Goal: Task Accomplishment & Management: Manage account settings

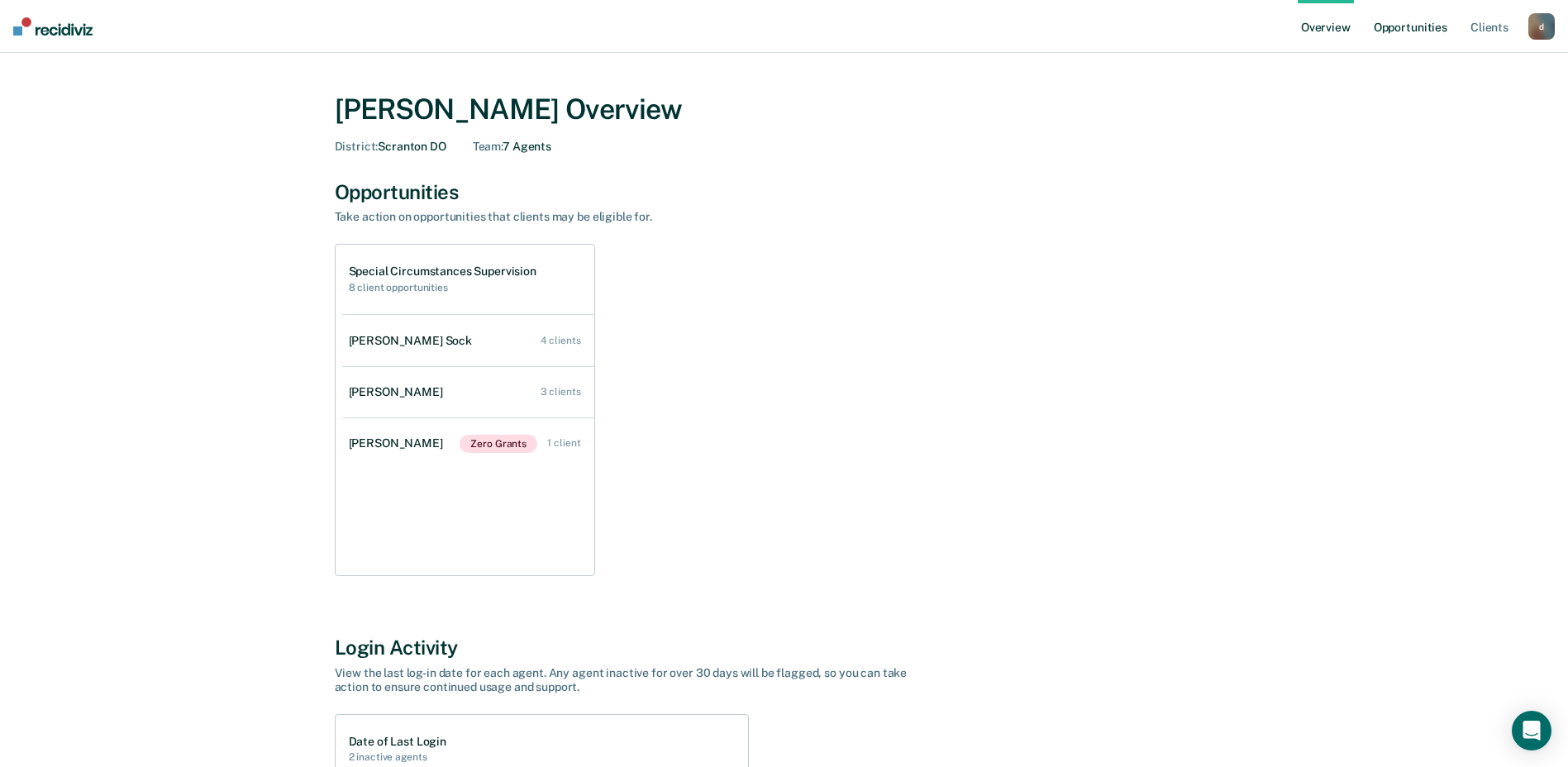
click at [1425, 23] on link "Opportunities" at bounding box center [1410, 26] width 81 height 53
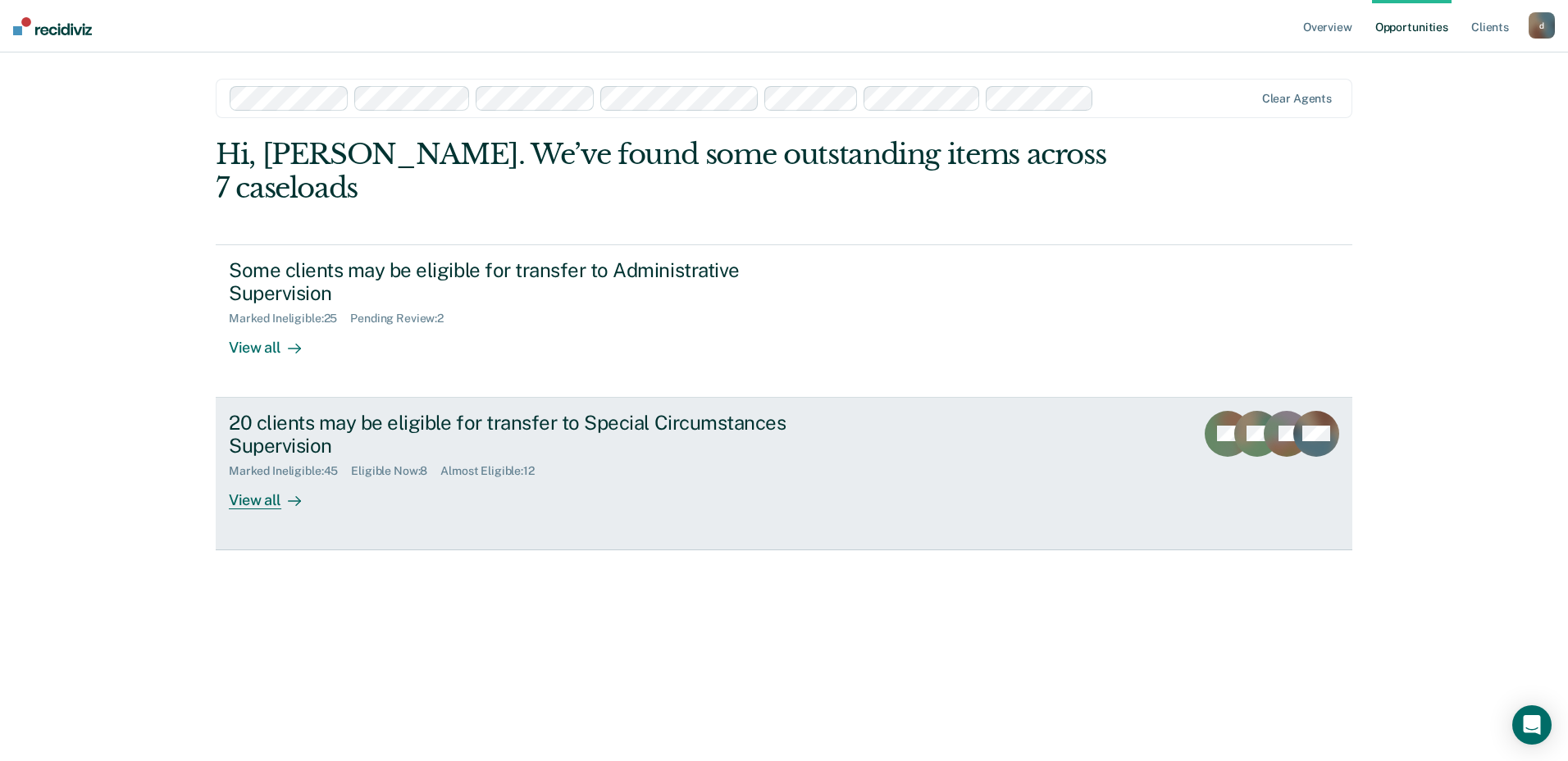
click at [262, 478] on div "View all" at bounding box center [274, 494] width 92 height 32
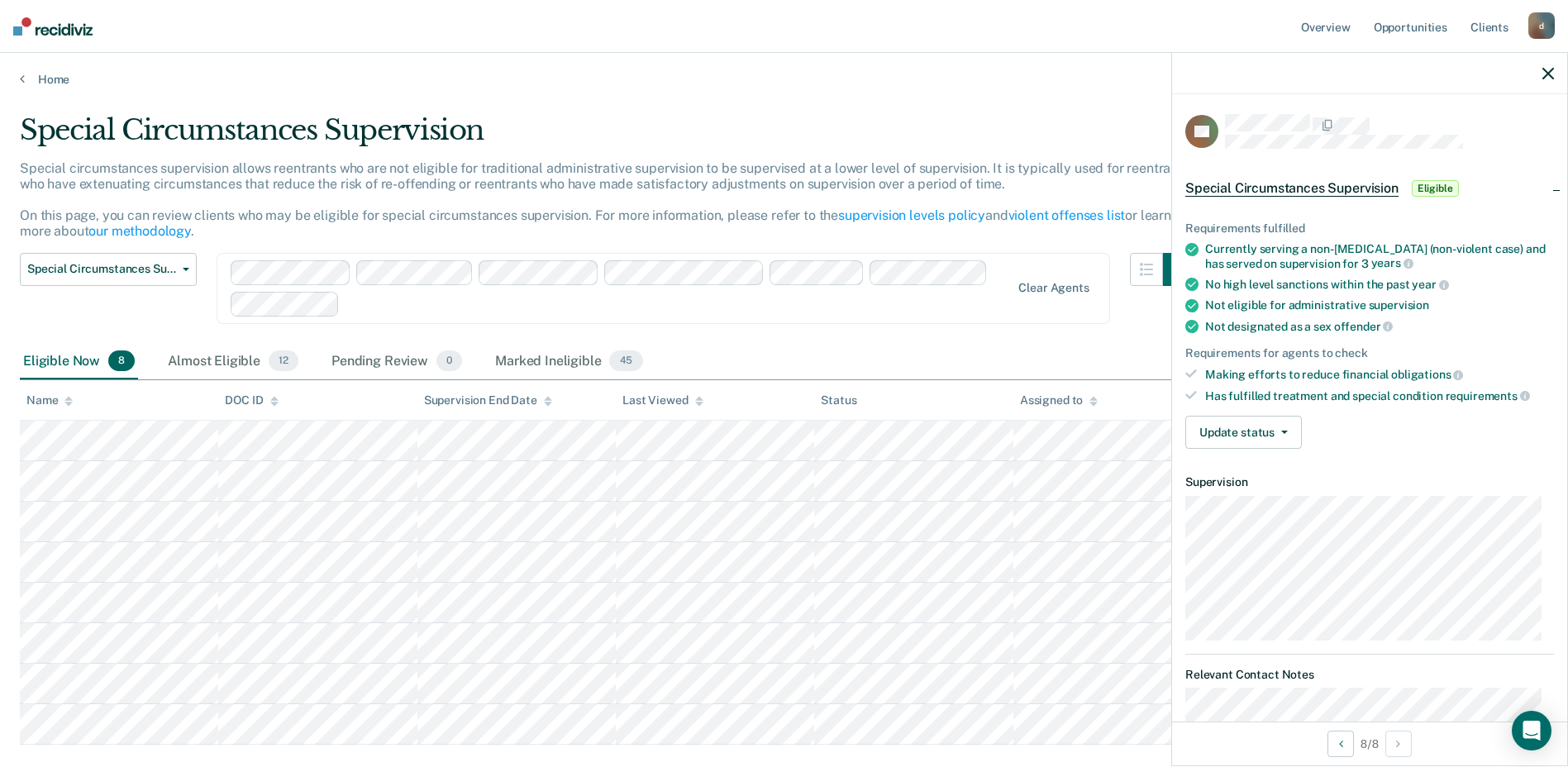
scroll to position [98, 0]
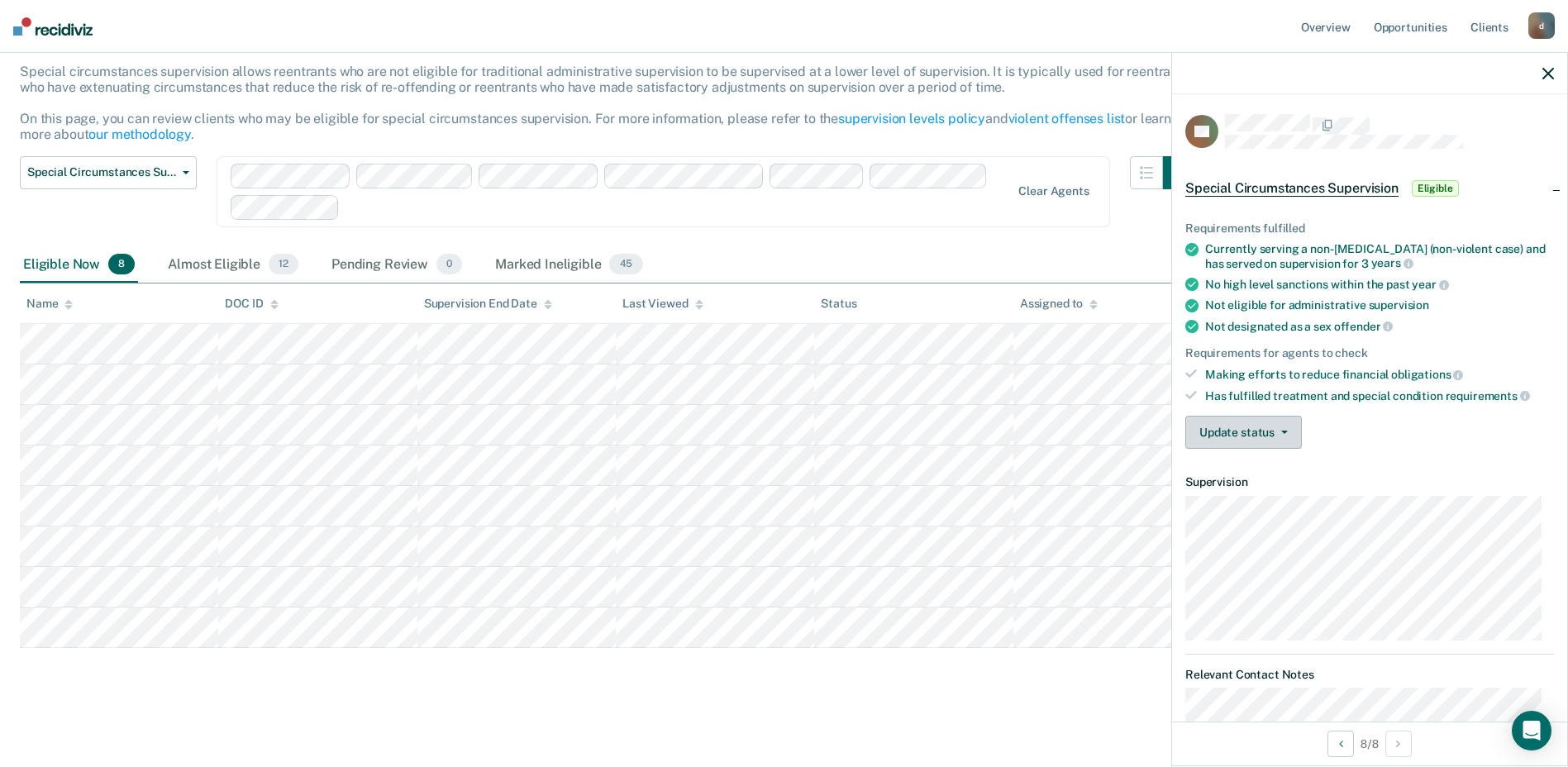
click at [1286, 417] on button "Update status" at bounding box center [1243, 432] width 116 height 33
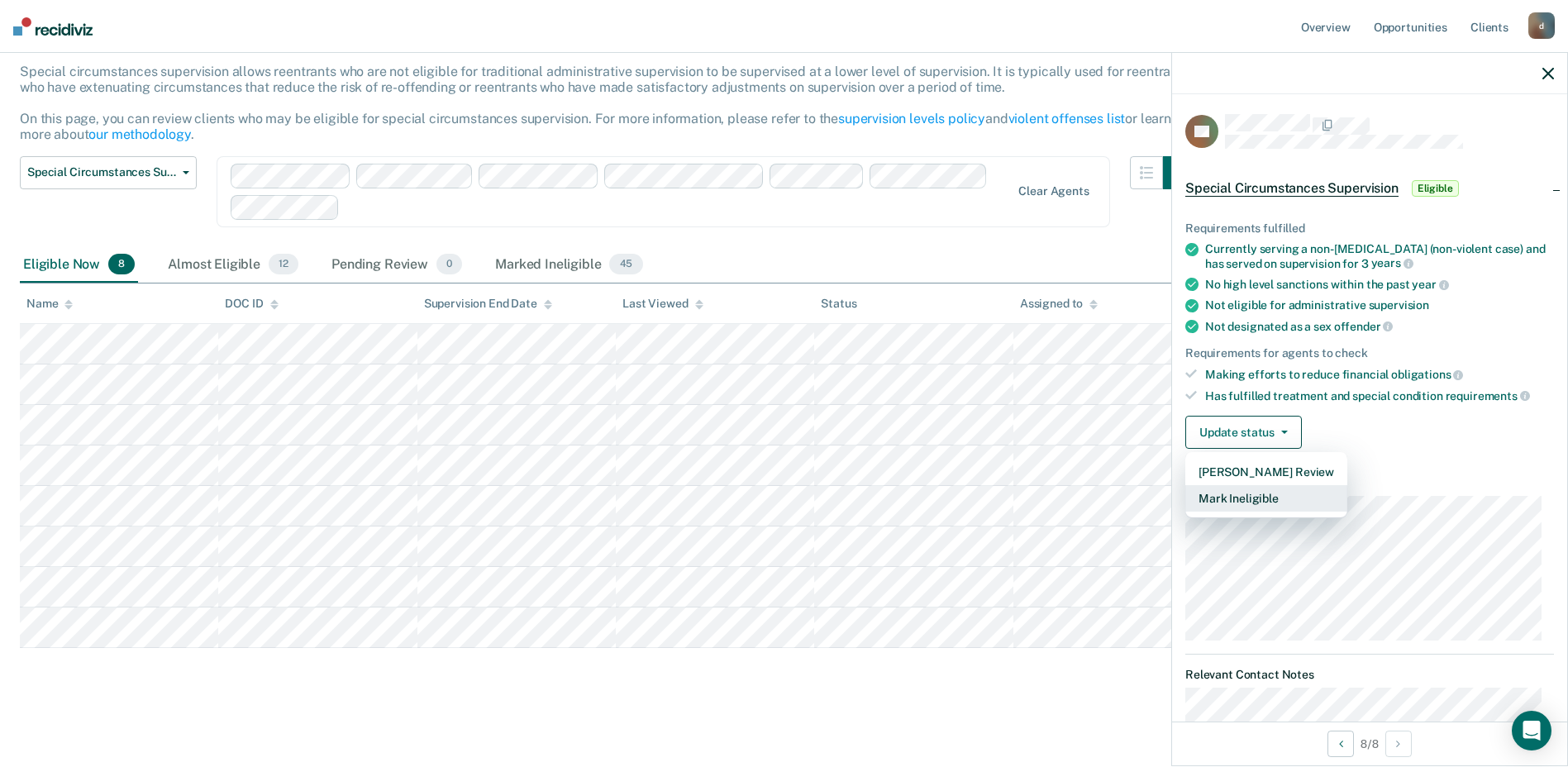
click at [1263, 498] on button "Mark Ineligible" at bounding box center [1266, 498] width 162 height 26
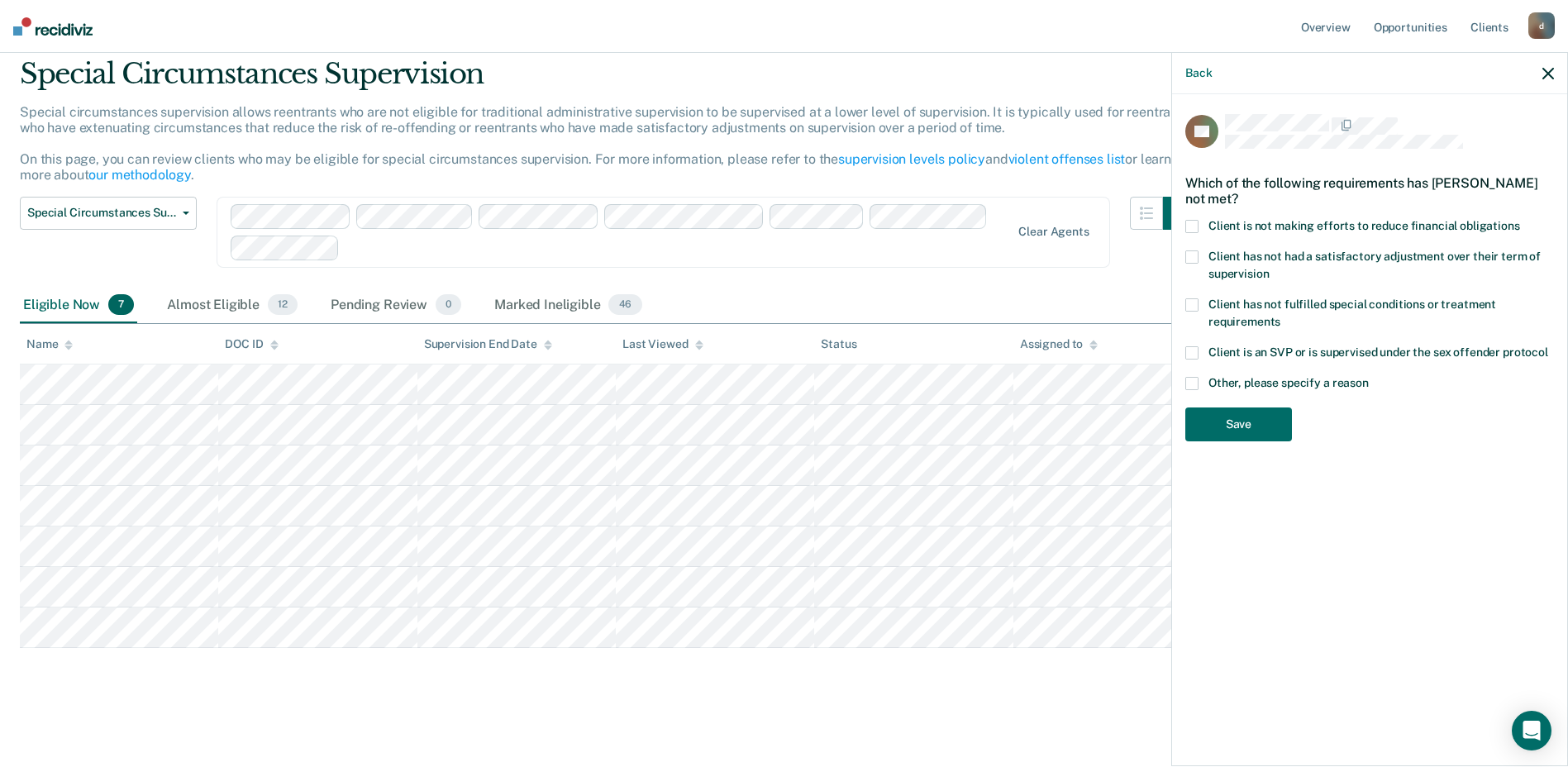
scroll to position [57, 0]
click at [1188, 379] on span at bounding box center [1192, 384] width 14 height 14
click at [1369, 377] on input "Other, please specify a reason" at bounding box center [1369, 377] width 0 height 0
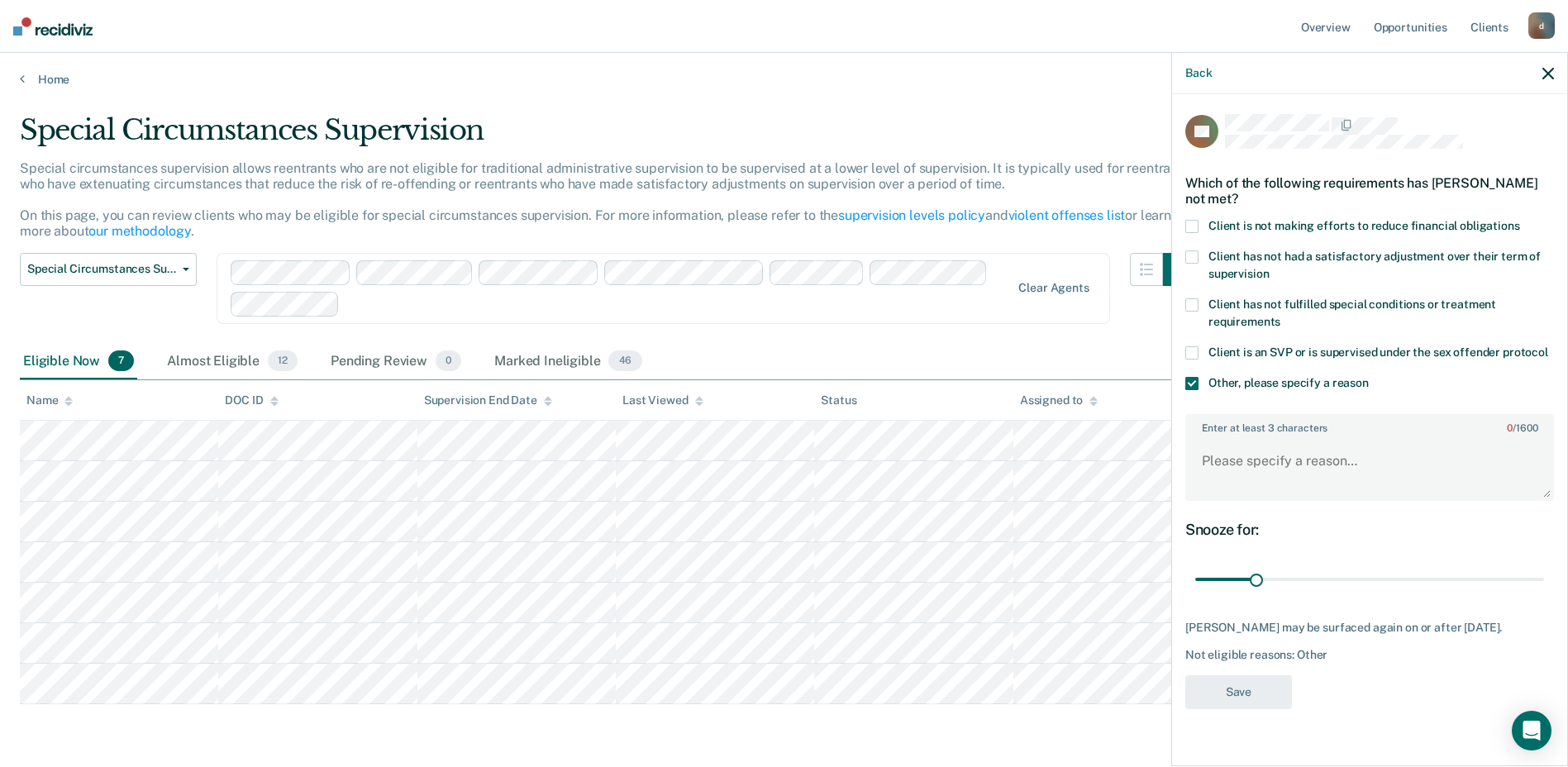
scroll to position [0, 0]
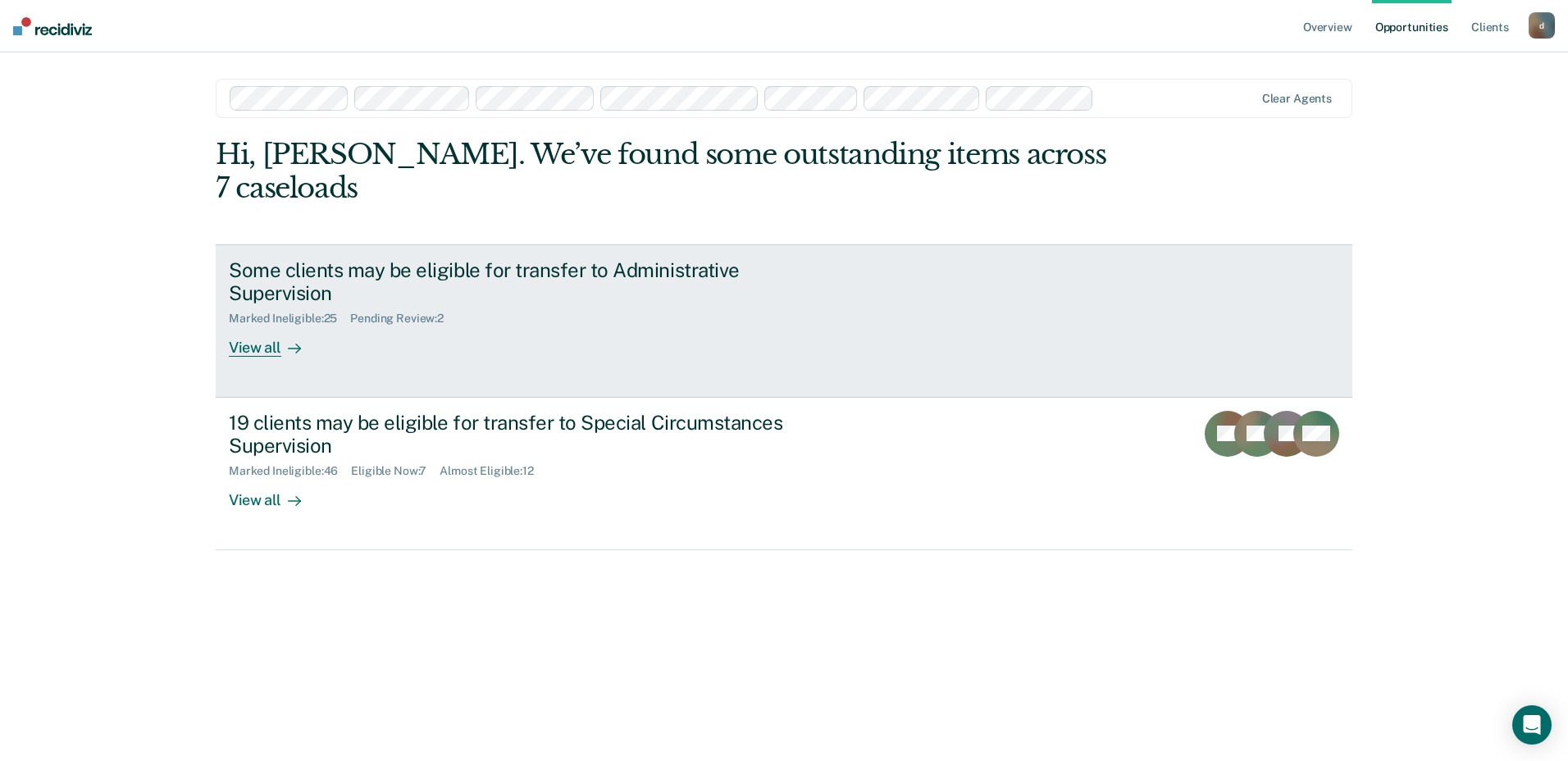
click at [257, 326] on div "View all" at bounding box center [274, 342] width 92 height 32
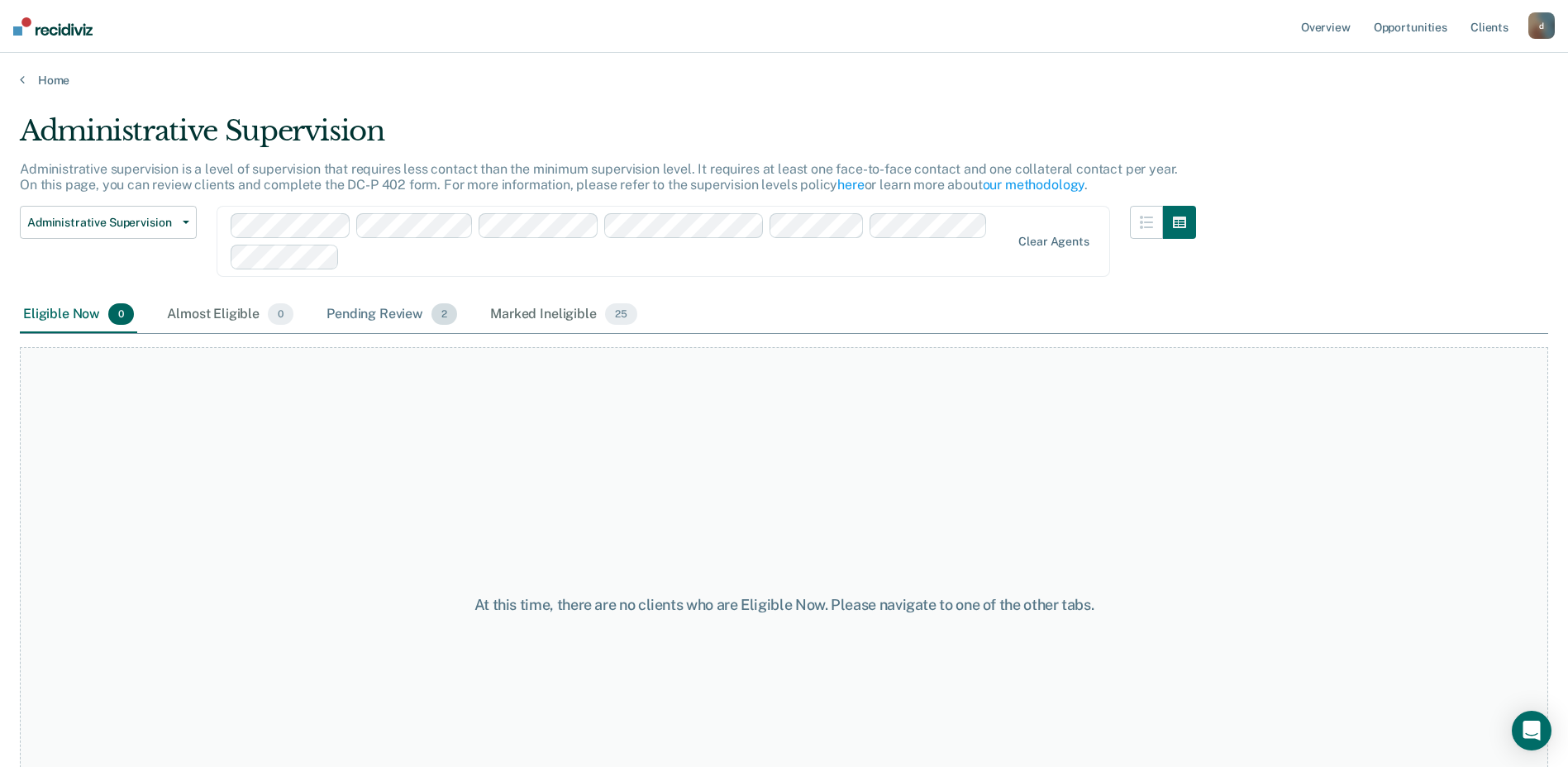
click at [384, 311] on div "Pending Review 2" at bounding box center [392, 315] width 137 height 36
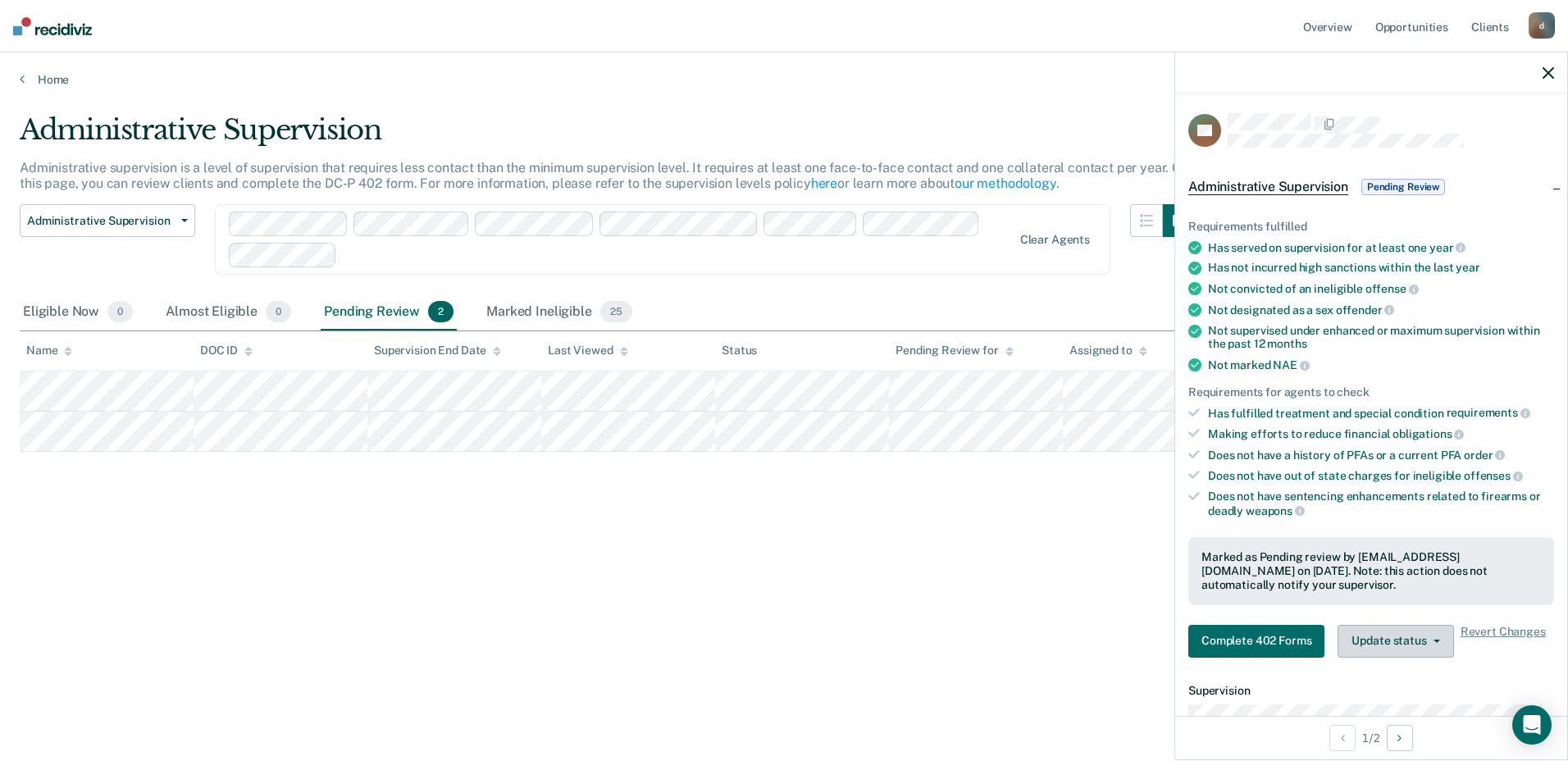
click at [1429, 628] on button "Update status" at bounding box center [1395, 641] width 115 height 33
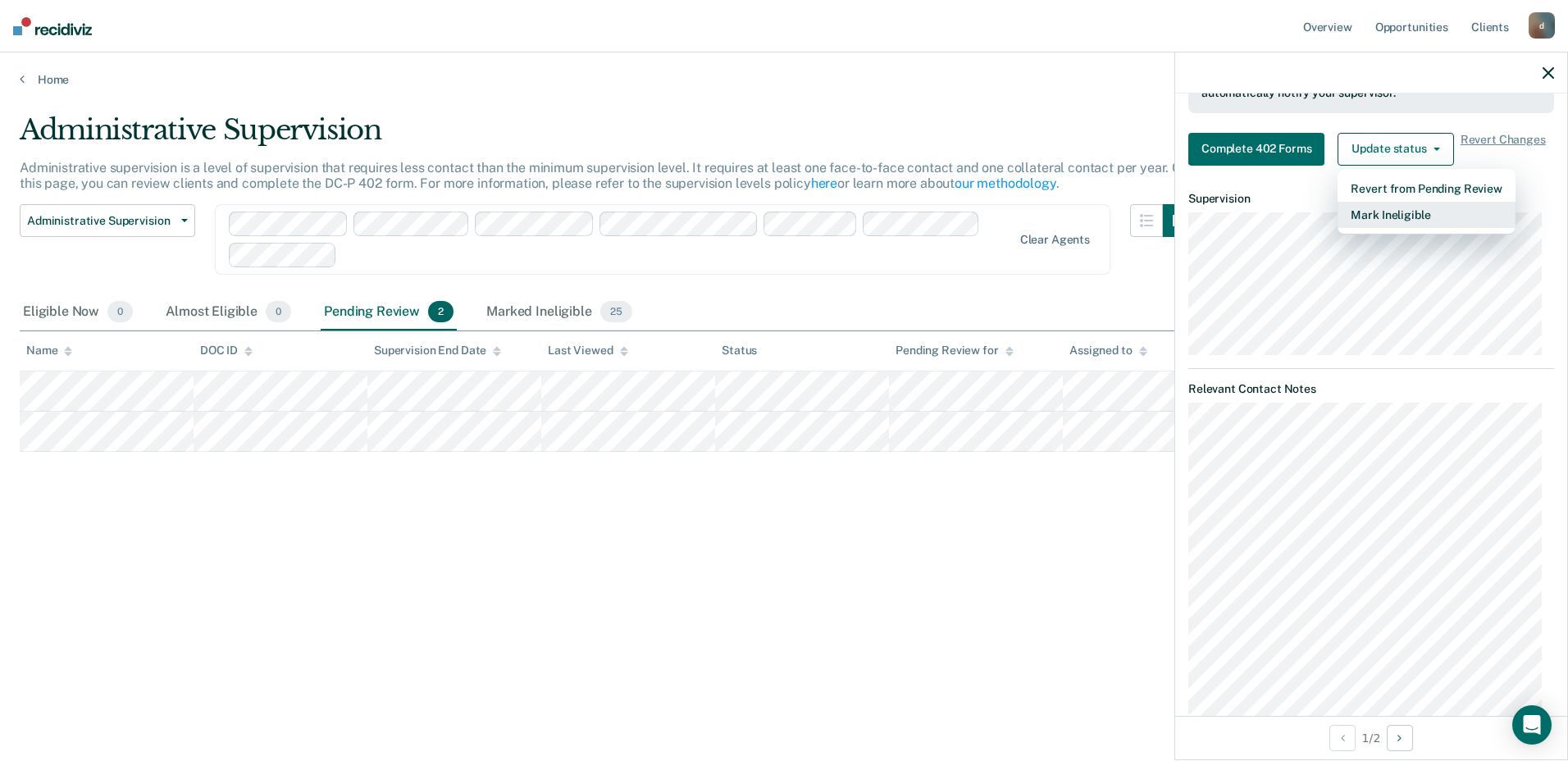
scroll to position [527, 0]
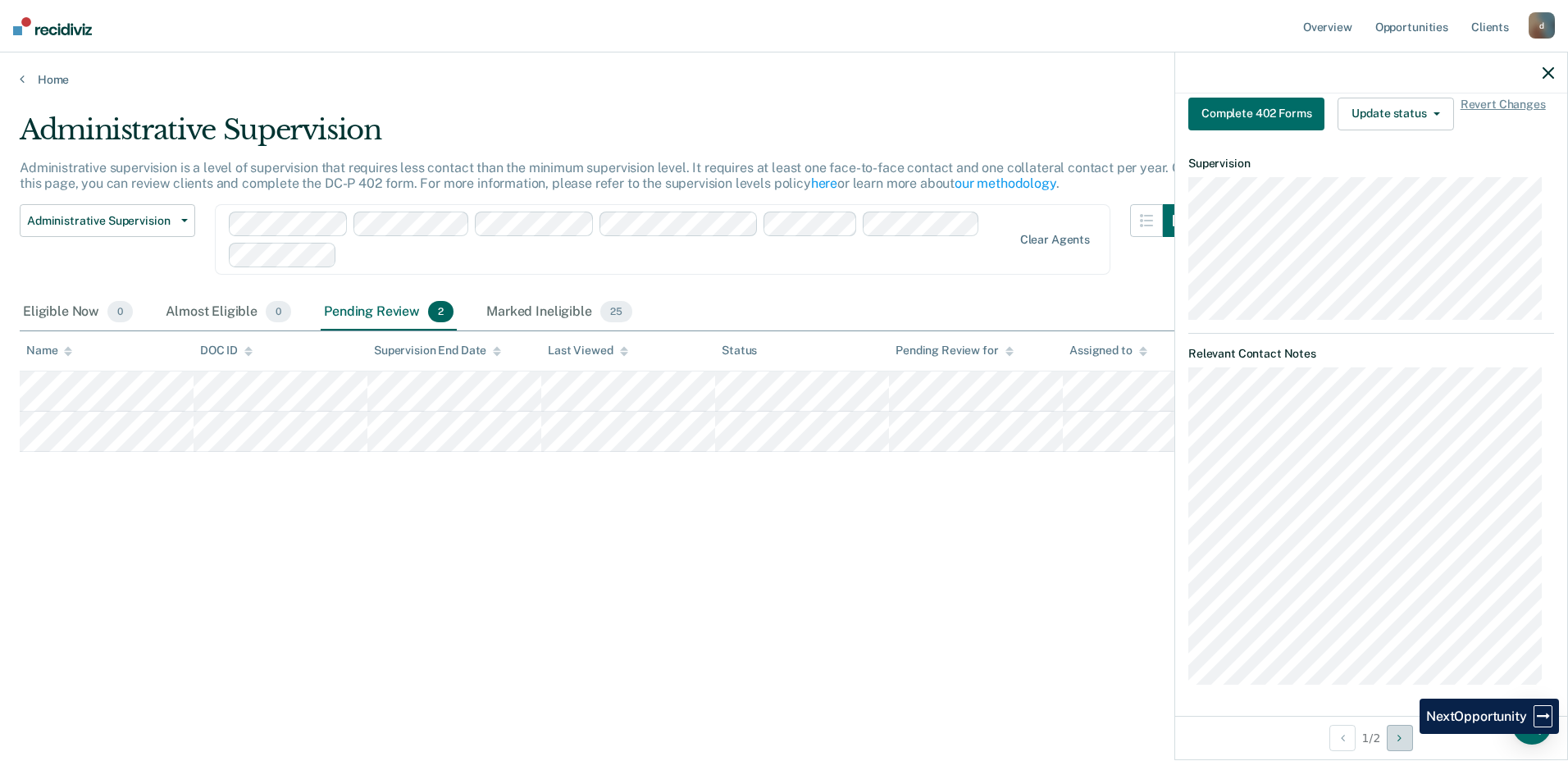
click at [1407, 734] on button "Next Opportunity" at bounding box center [1400, 737] width 26 height 26
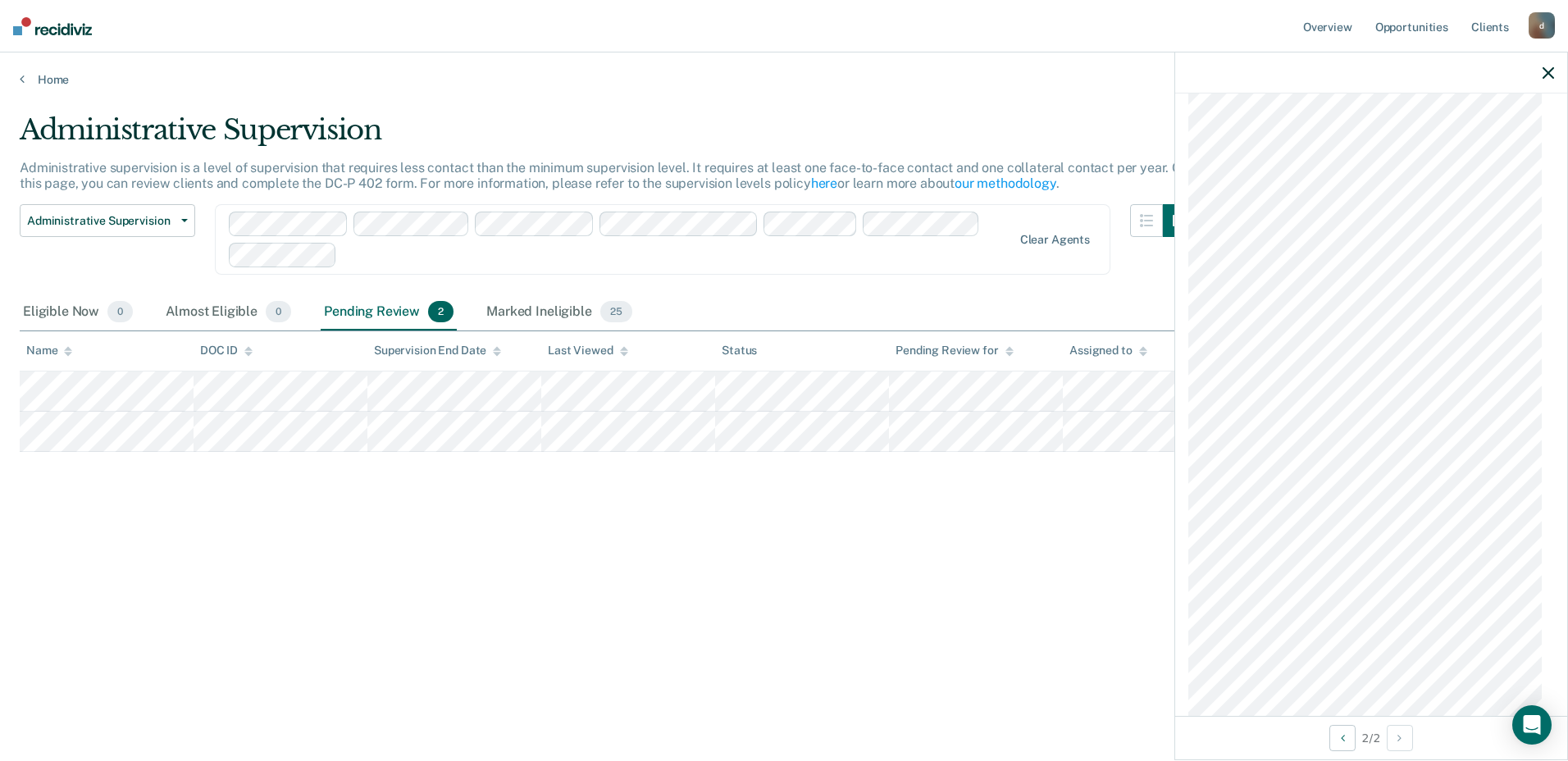
scroll to position [609, 0]
click at [1347, 740] on button "Previous Opportunity" at bounding box center [1342, 737] width 26 height 26
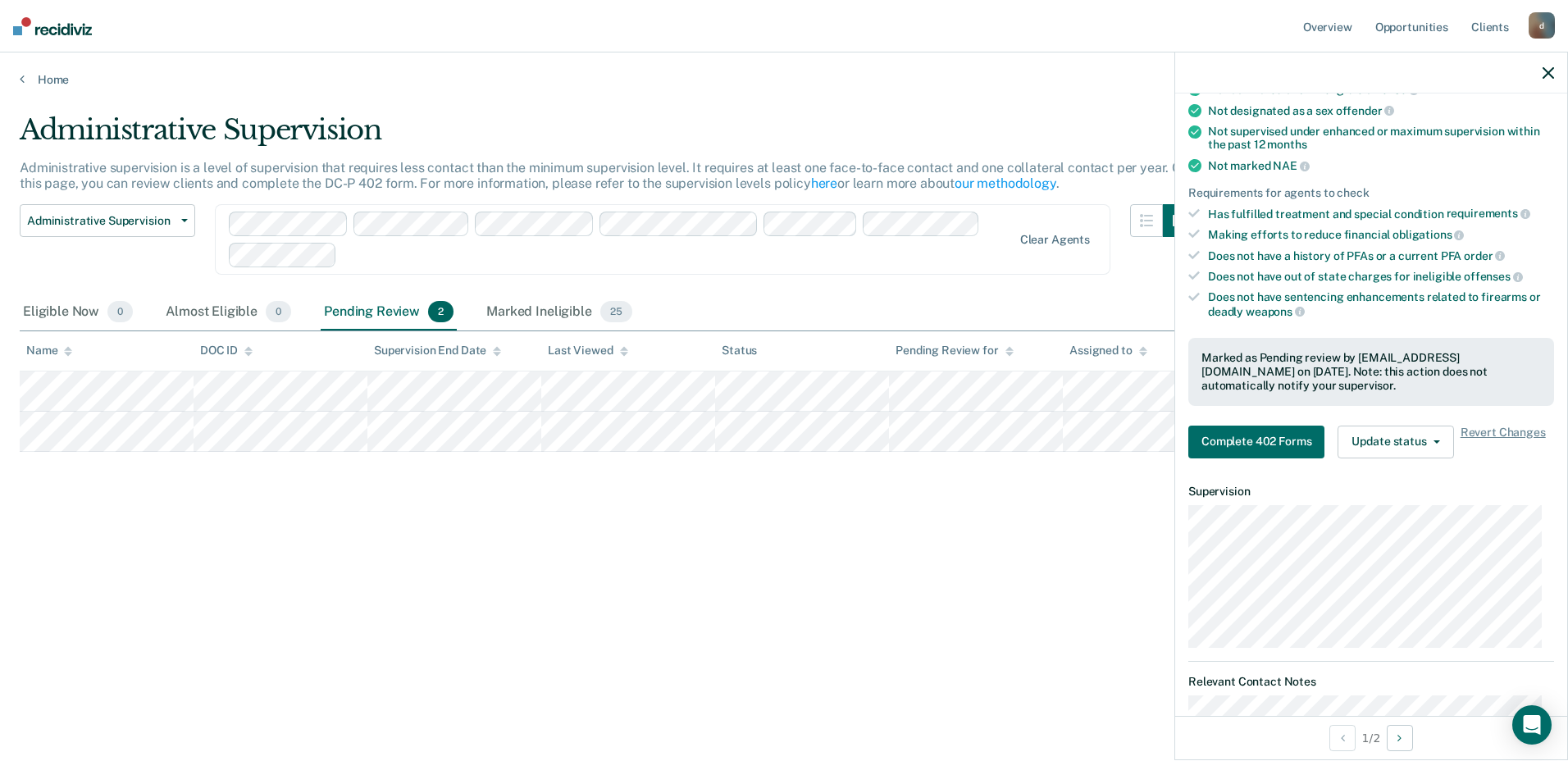
scroll to position [0, 0]
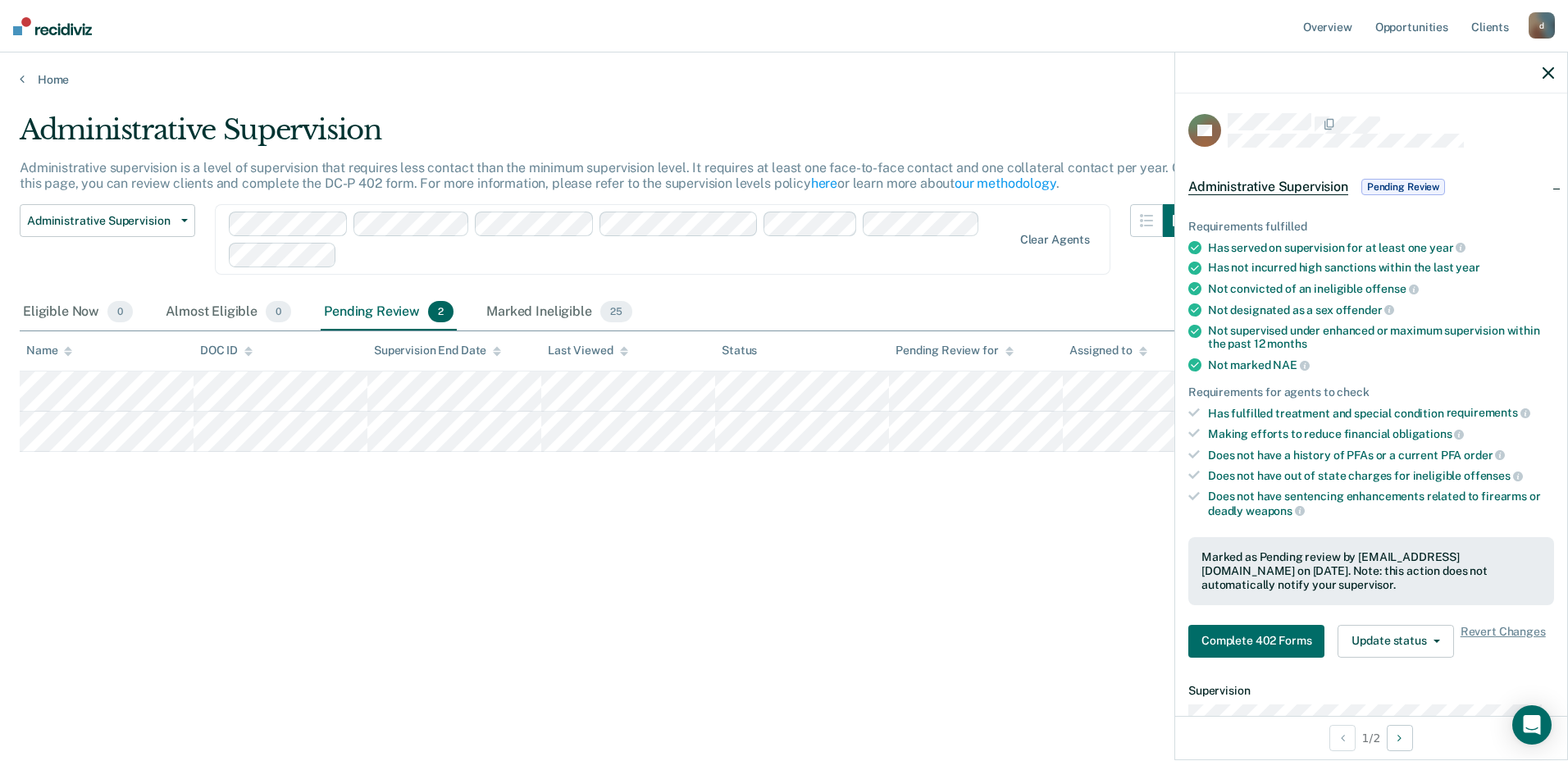
click at [1401, 183] on span "Pending Review" at bounding box center [1402, 186] width 83 height 16
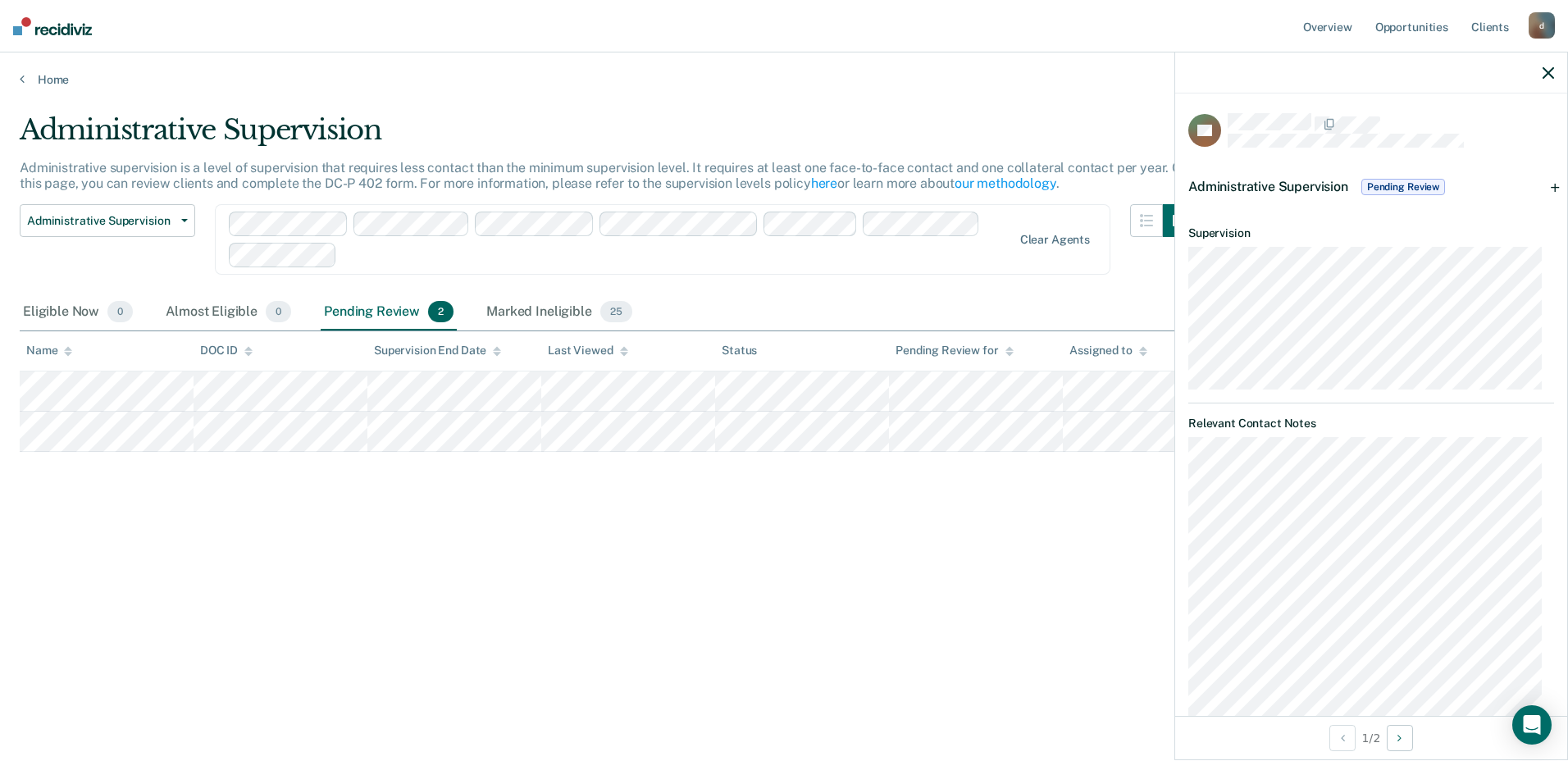
click at [1544, 189] on div "Administrative Supervision Pending Review" at bounding box center [1371, 187] width 392 height 52
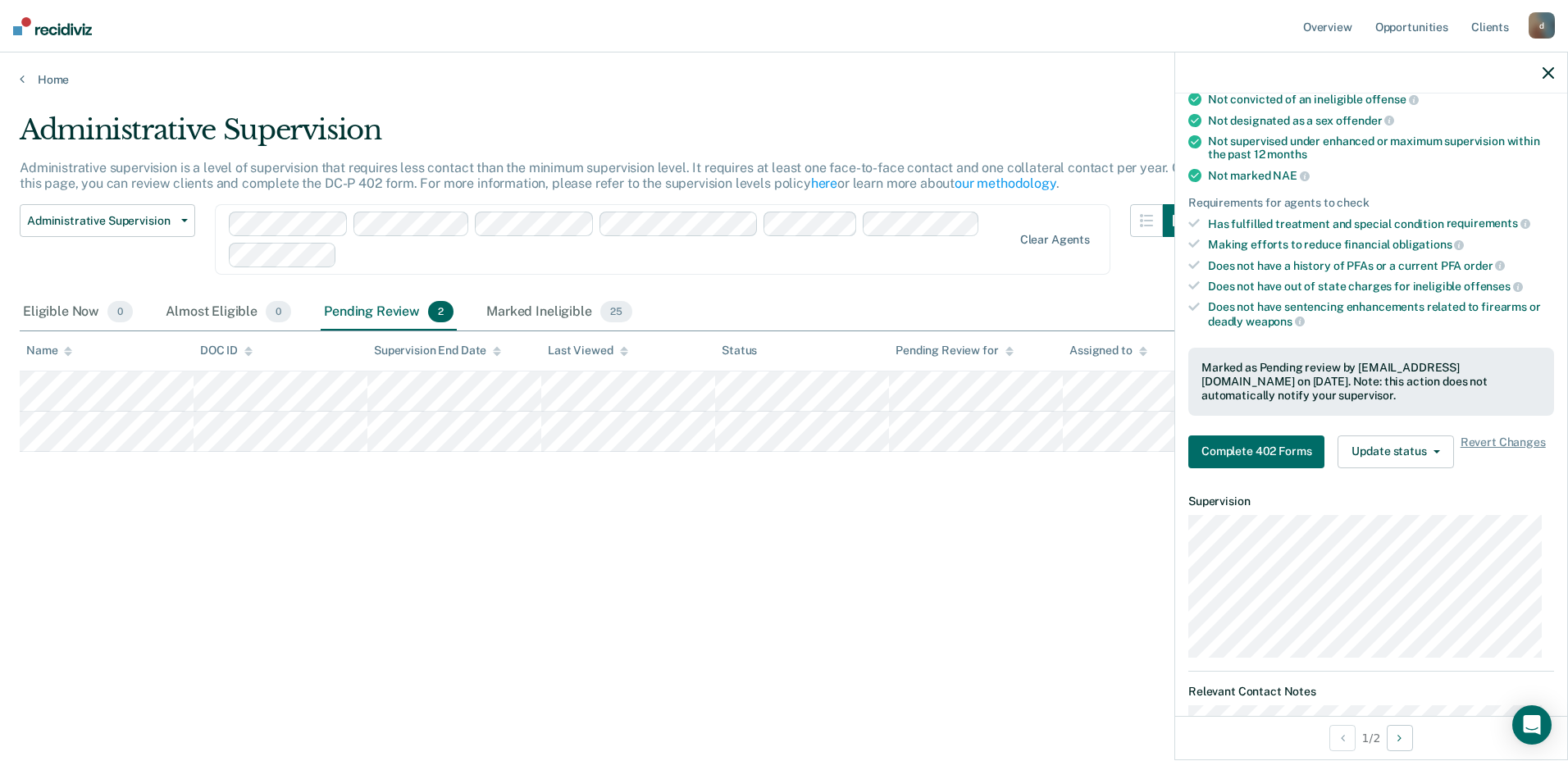
scroll to position [246, 0]
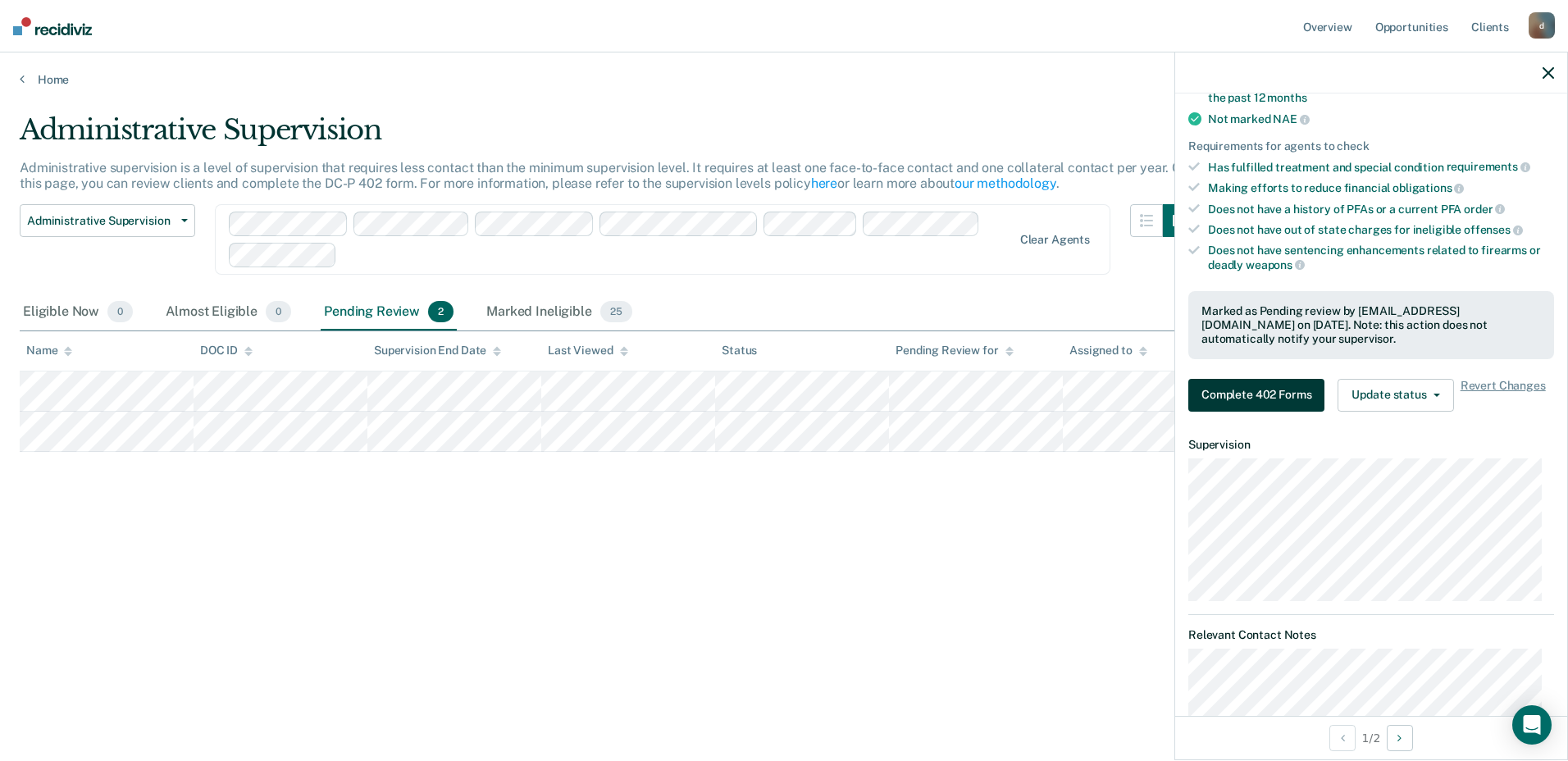
click at [1255, 399] on button "Complete 402 Forms" at bounding box center [1257, 395] width 136 height 33
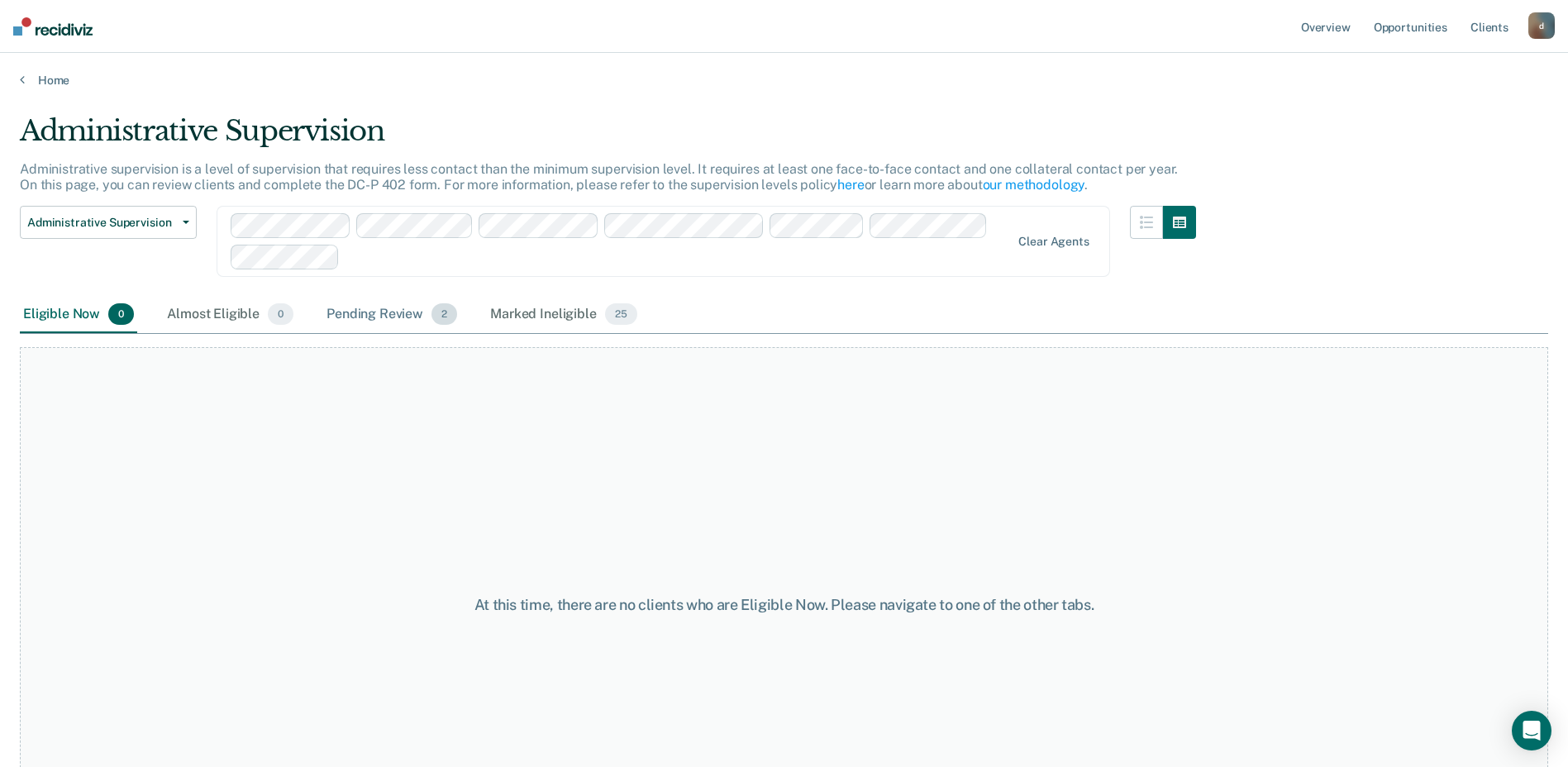
click at [363, 309] on div "Pending Review 2" at bounding box center [392, 315] width 137 height 36
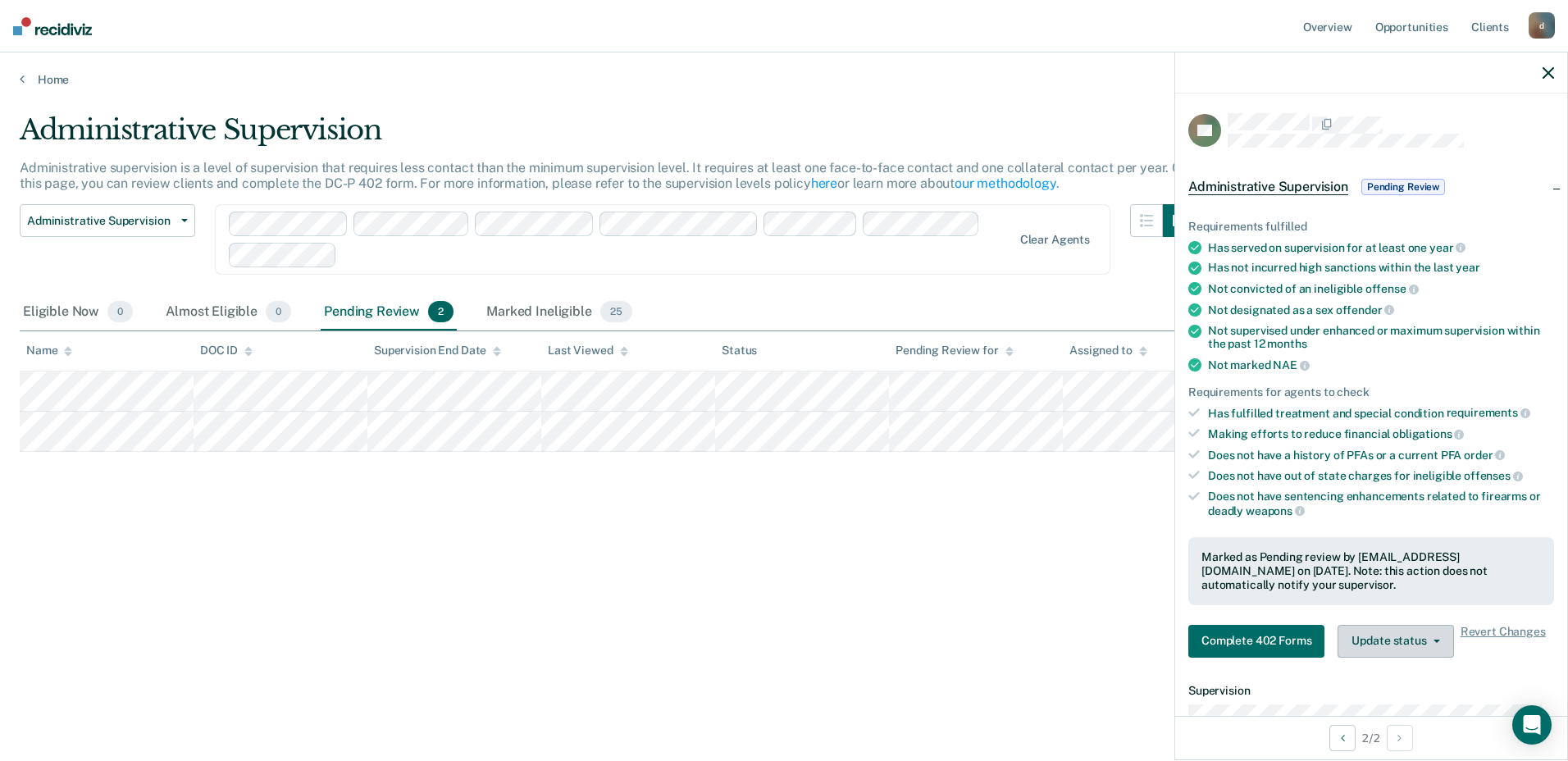
click at [1435, 645] on button "Update status" at bounding box center [1395, 641] width 115 height 33
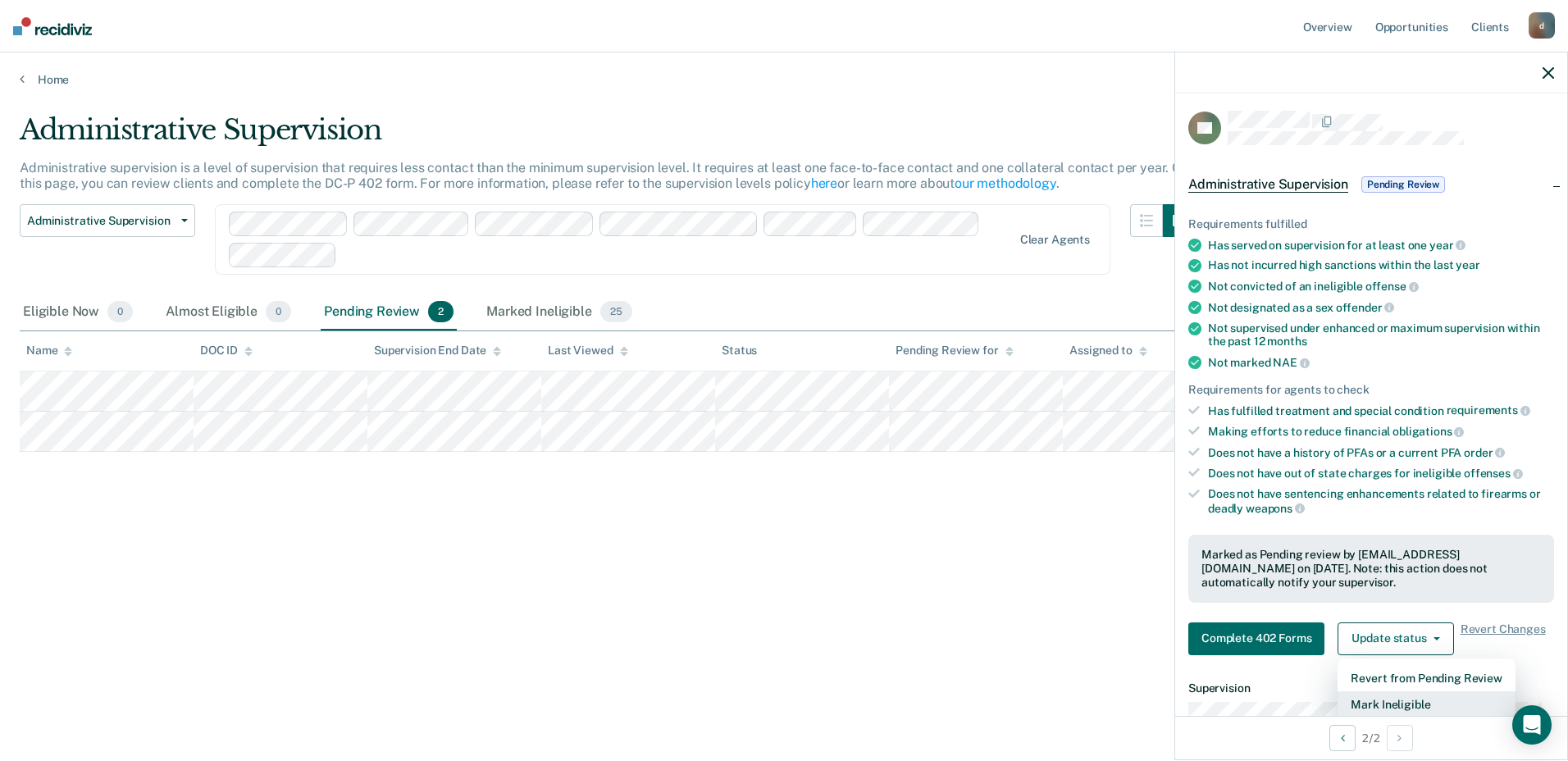
click at [1413, 706] on button "Mark Ineligible" at bounding box center [1426, 704] width 177 height 26
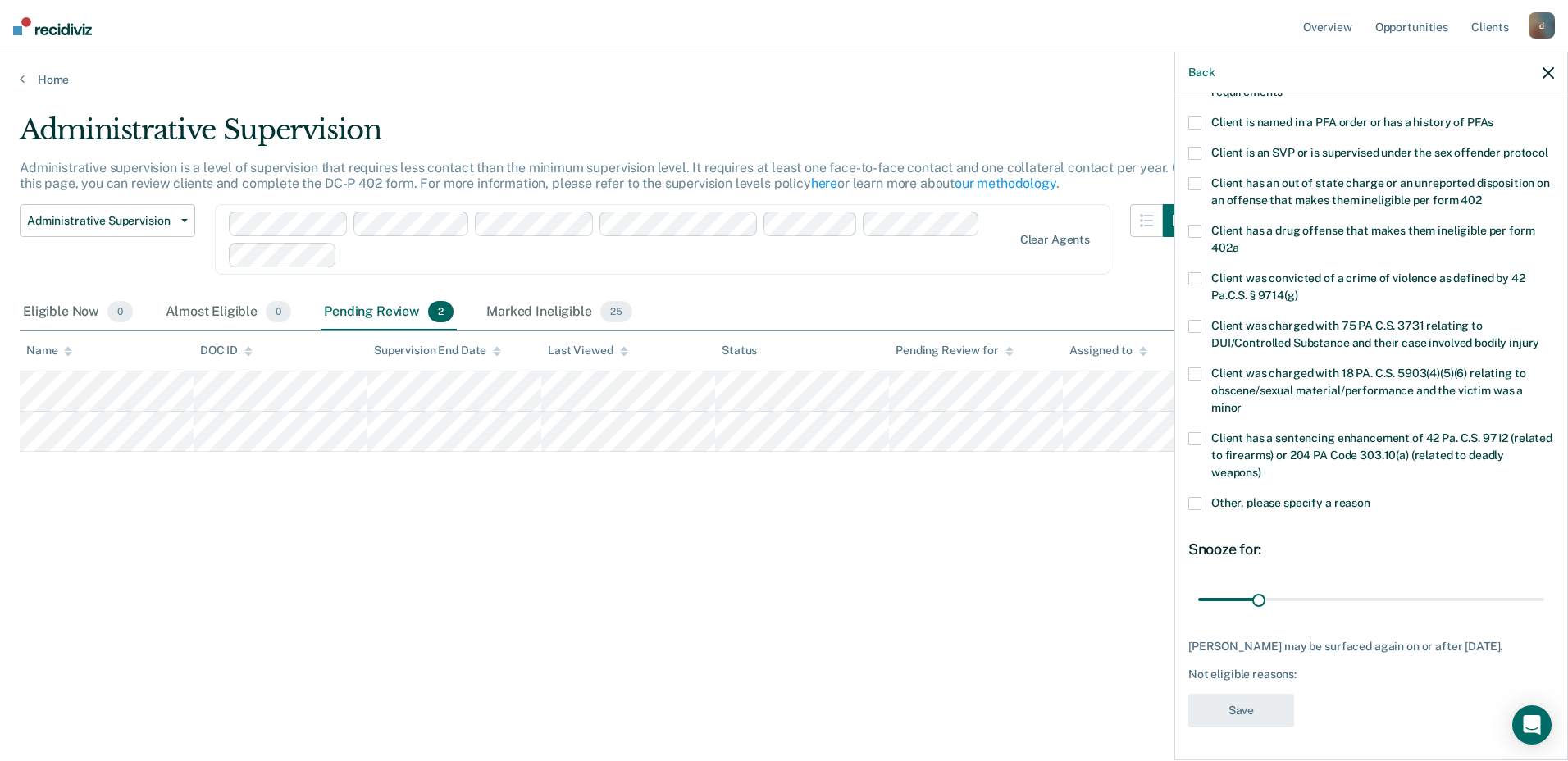
scroll to position [195, 0]
drag, startPoint x: 1256, startPoint y: 599, endPoint x: 1512, endPoint y: 590, distance: 256.2
type input "180"
click at [1526, 590] on input "range" at bounding box center [1370, 599] width 346 height 29
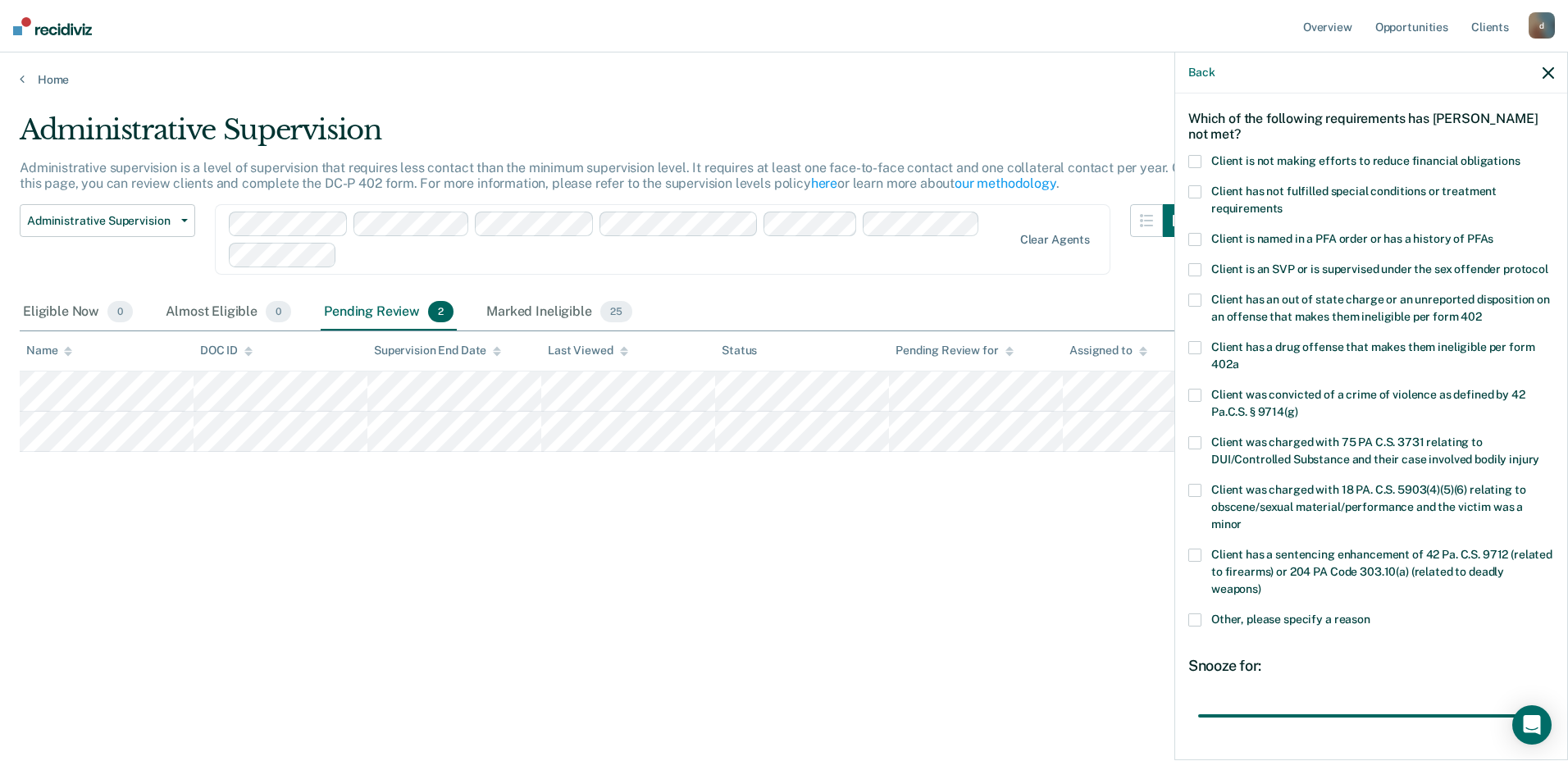
scroll to position [0, 0]
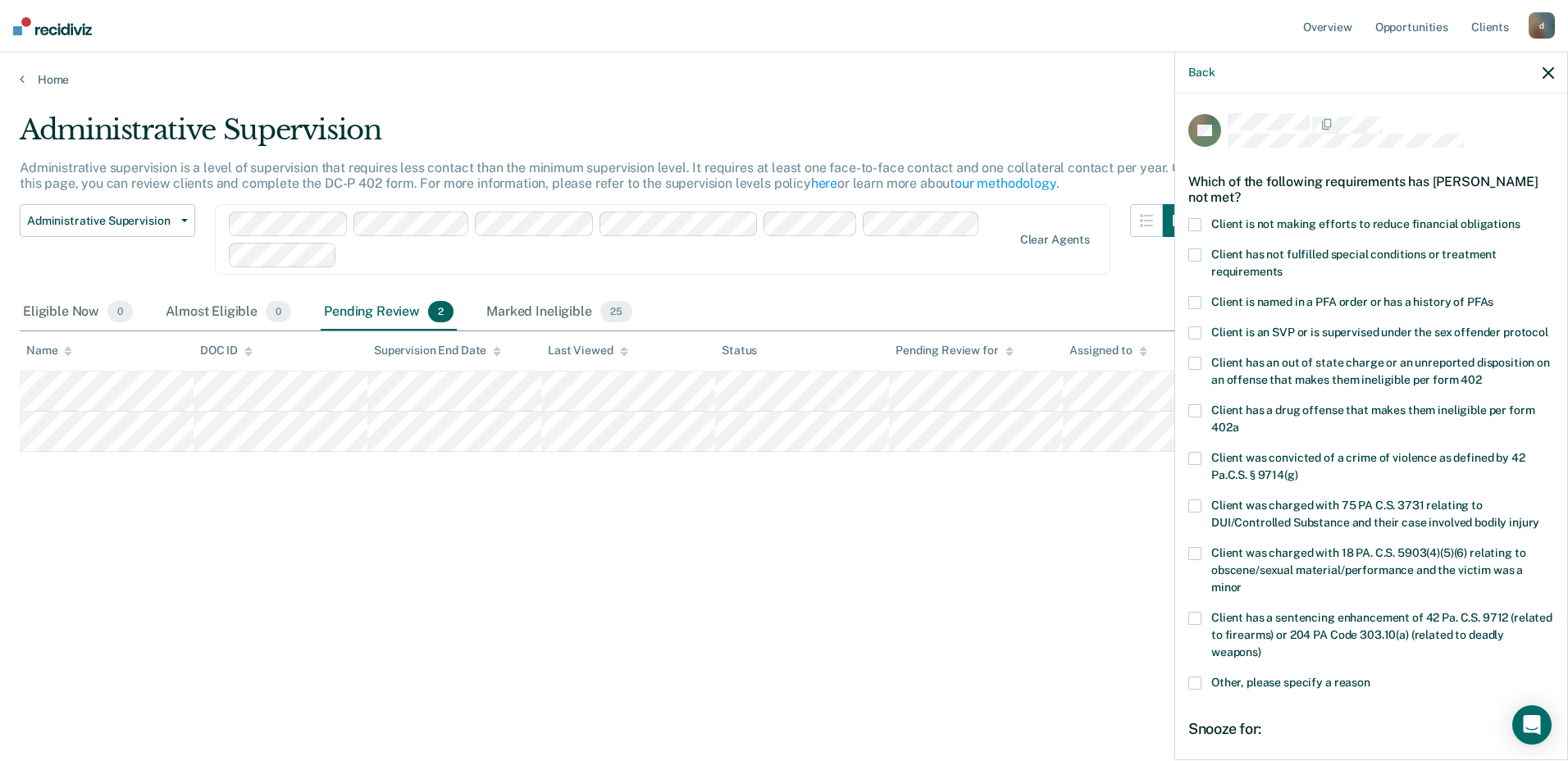
click at [1197, 207] on div "Which of the following requirements has [PERSON_NAME] not met?" at bounding box center [1371, 189] width 366 height 57
click at [1200, 225] on span at bounding box center [1195, 225] width 13 height 13
click at [1520, 218] on input "Client is not making efforts to reduce financial obligations" at bounding box center [1520, 218] width 0 height 0
click at [1197, 252] on span at bounding box center [1195, 255] width 13 height 13
click at [1283, 266] on input "Client has not fulfilled special conditions or treatment requirements" at bounding box center [1283, 266] width 0 height 0
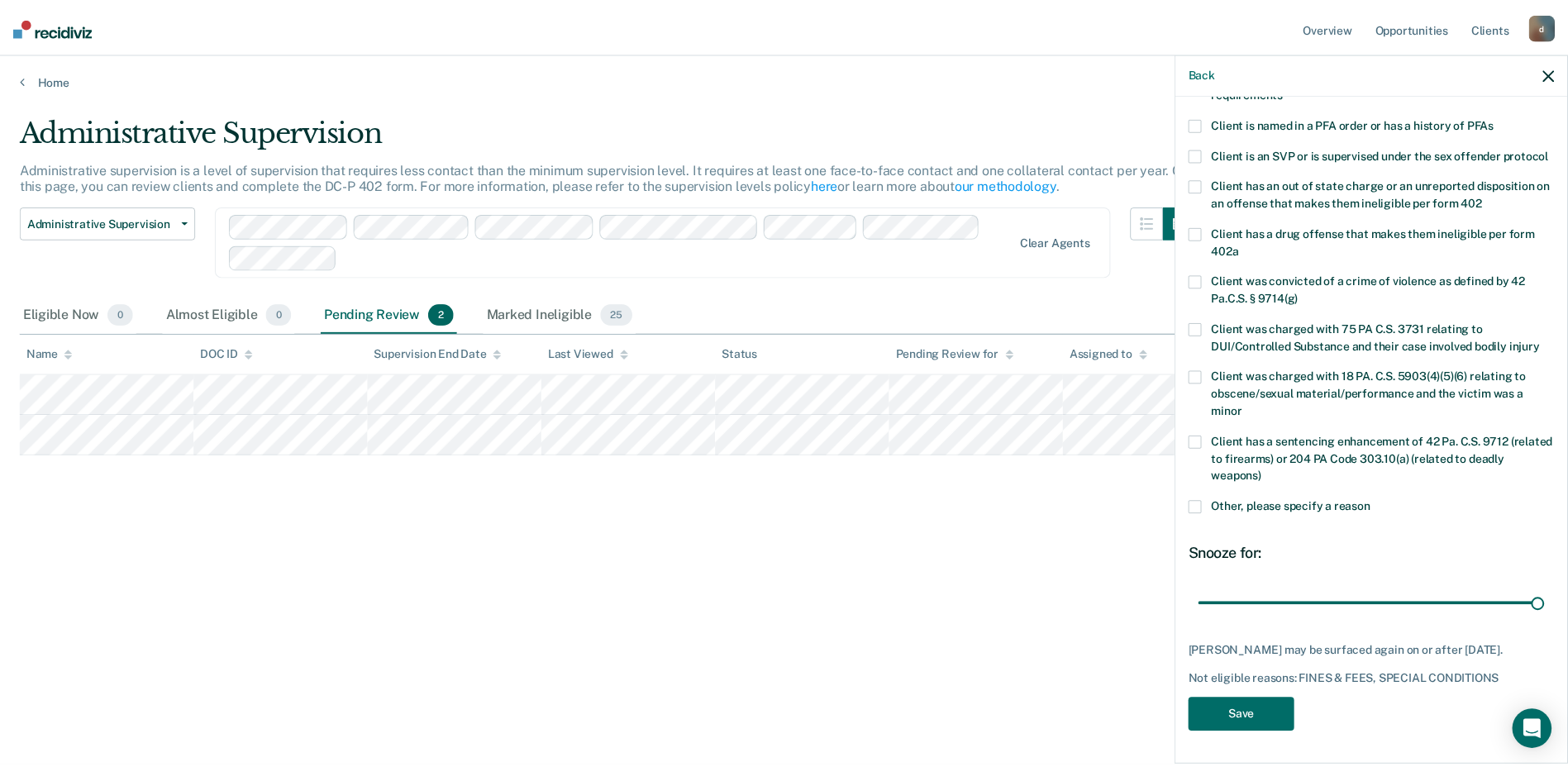
scroll to position [197, 0]
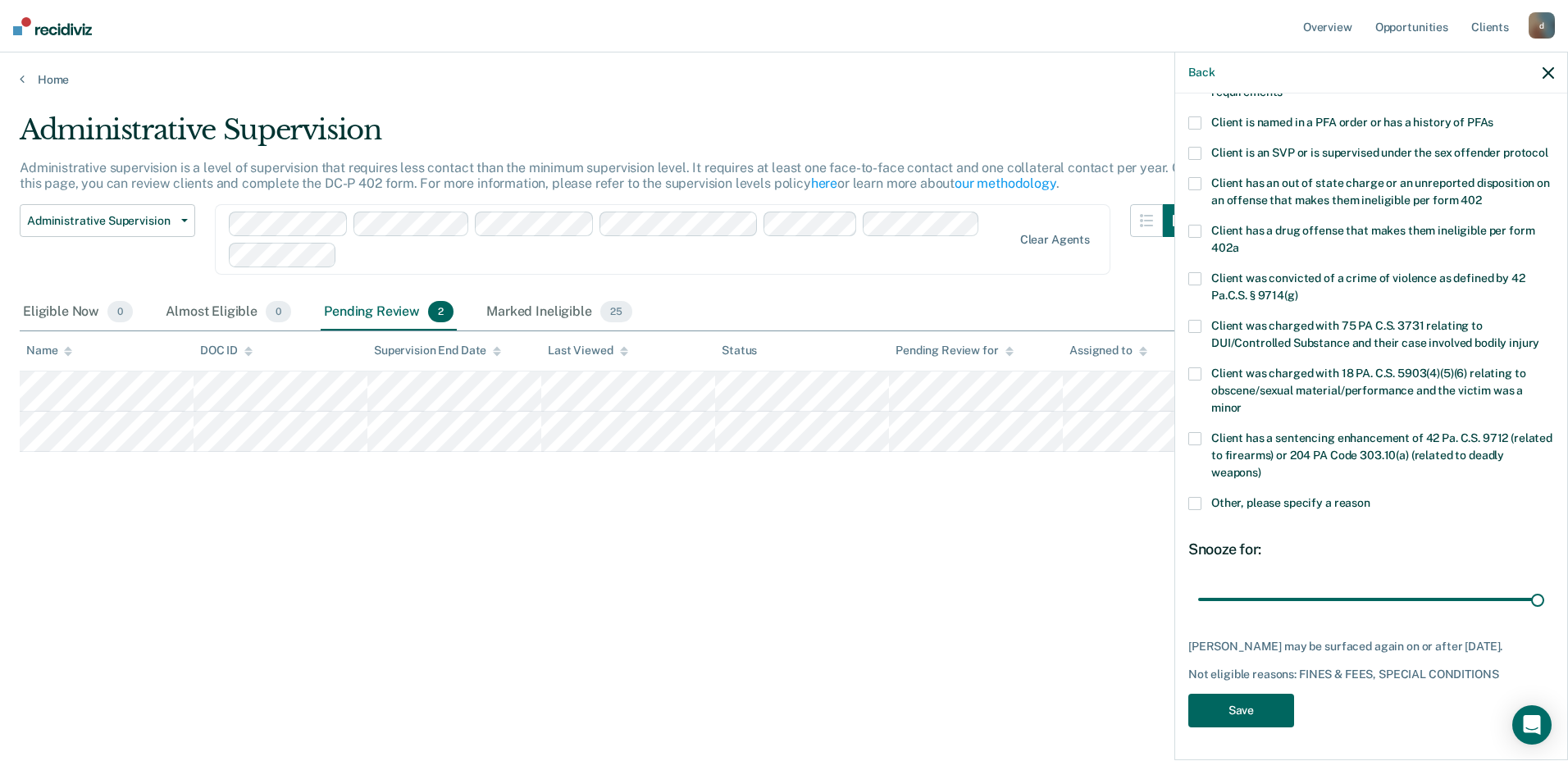
click at [1218, 714] on button "Save" at bounding box center [1241, 710] width 106 height 34
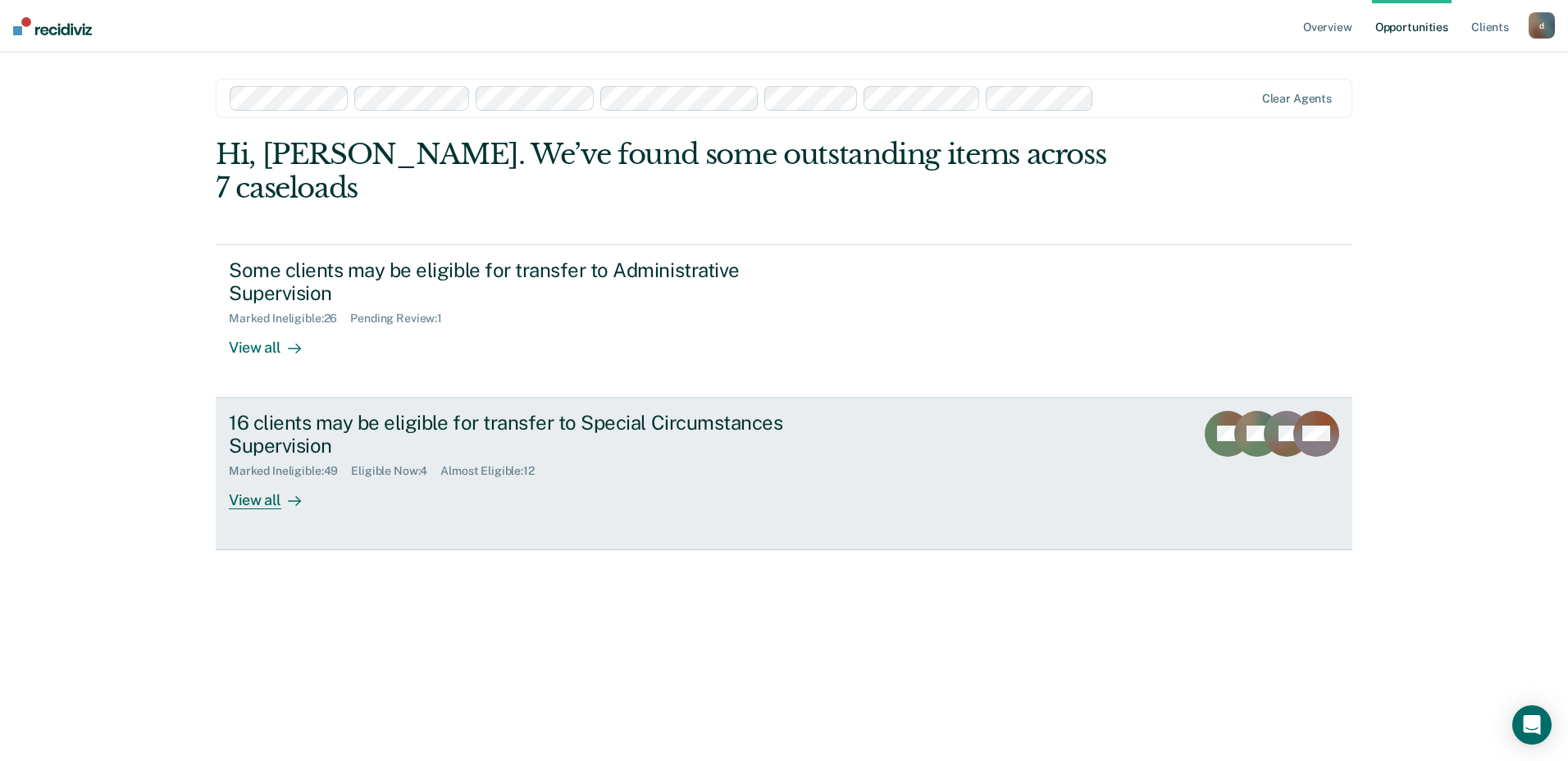
click at [261, 478] on div "View all" at bounding box center [274, 494] width 92 height 32
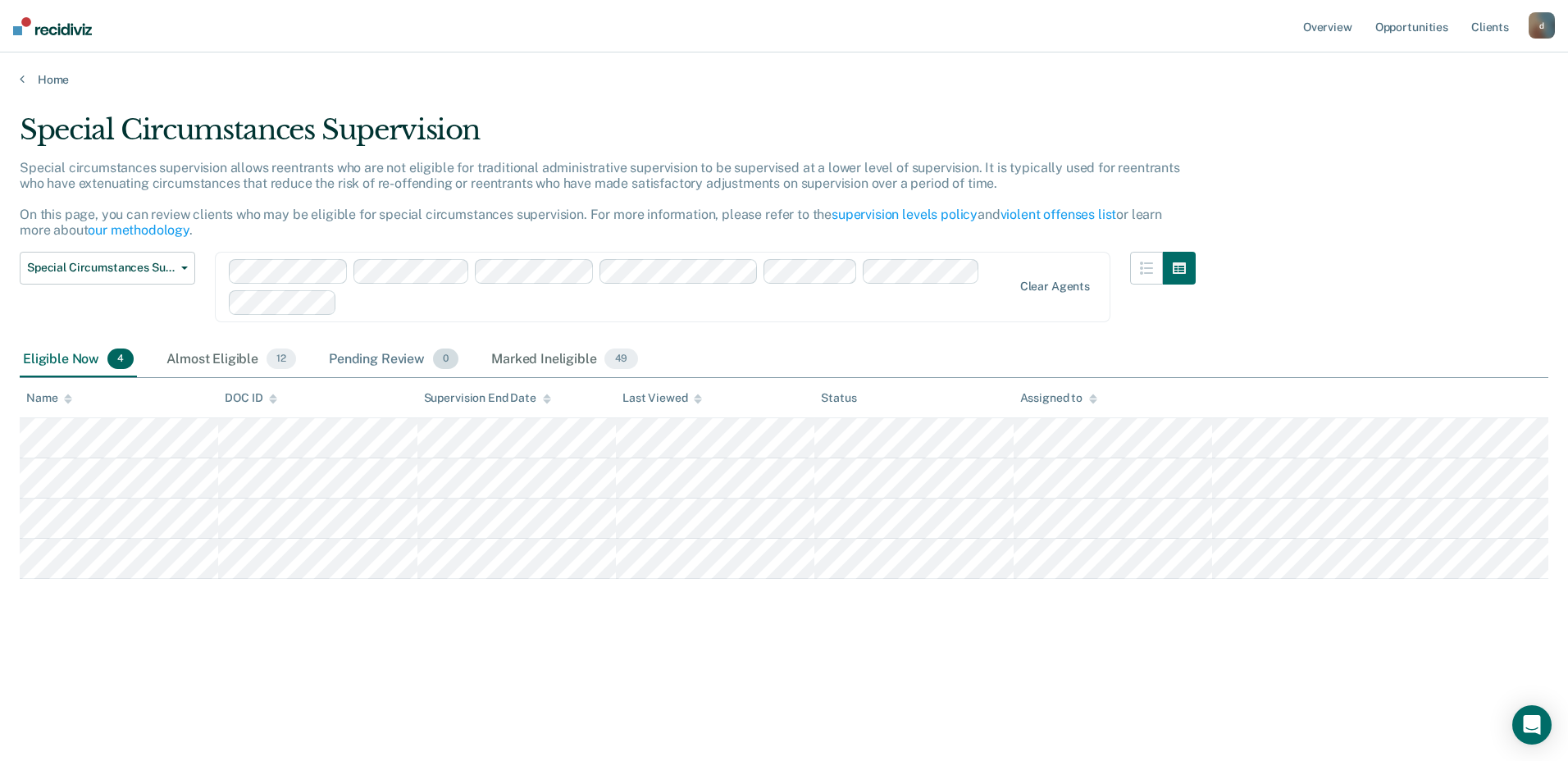
click at [343, 350] on div "Pending Review 0" at bounding box center [394, 359] width 136 height 36
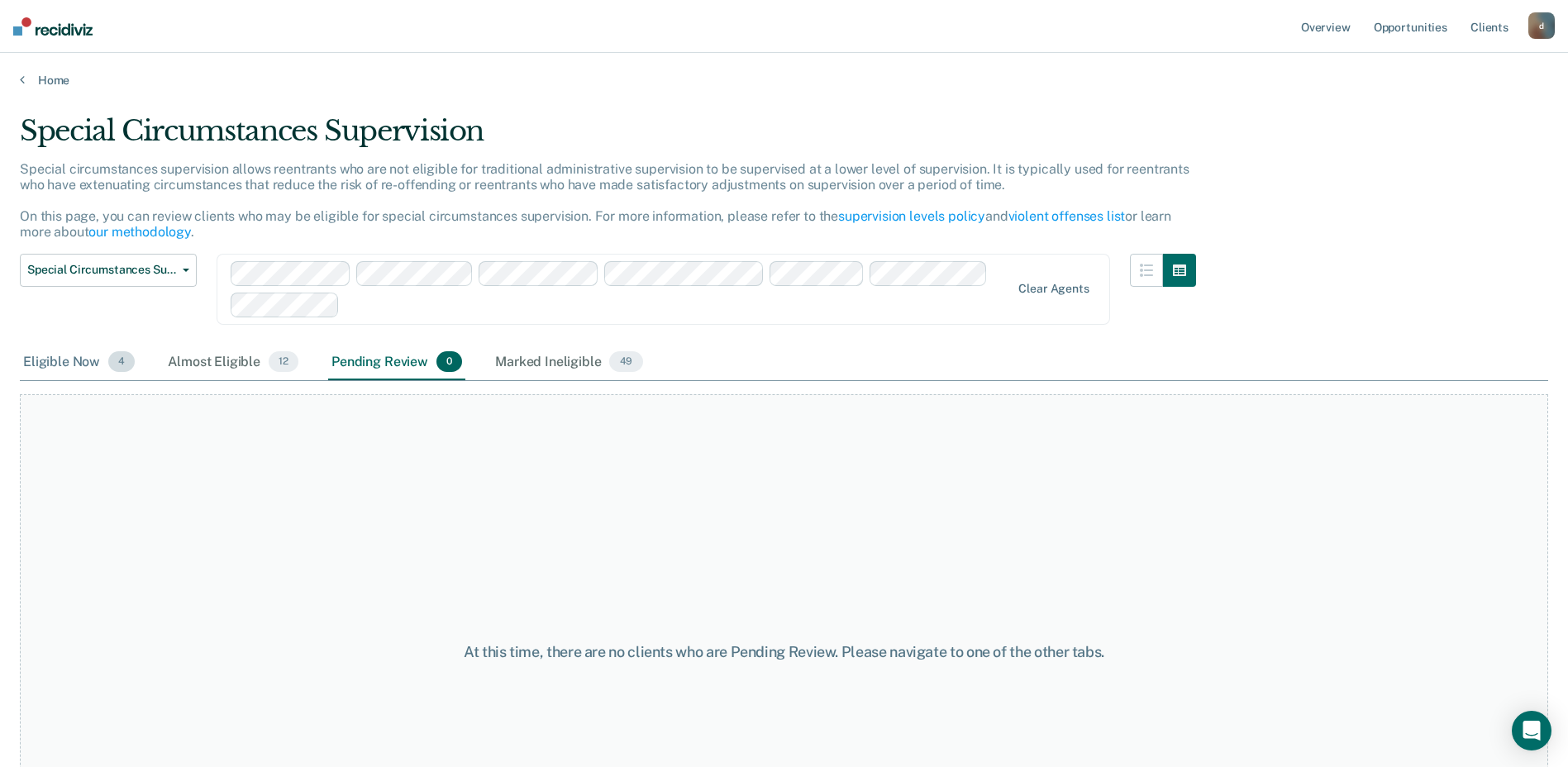
click at [71, 361] on div "Eligible Now 4" at bounding box center [78, 362] width 118 height 36
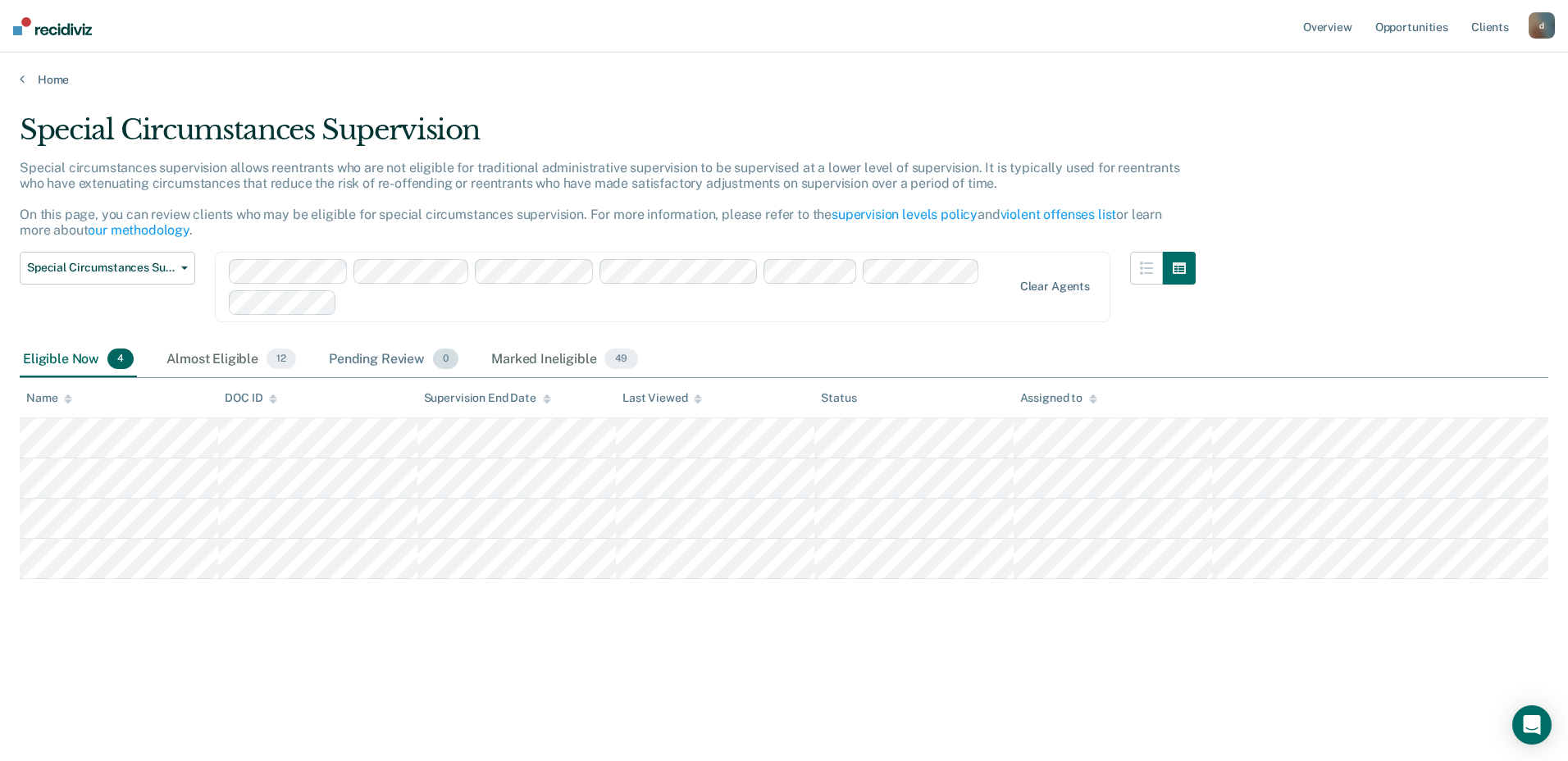
click at [367, 351] on div "Pending Review 0" at bounding box center [394, 359] width 136 height 36
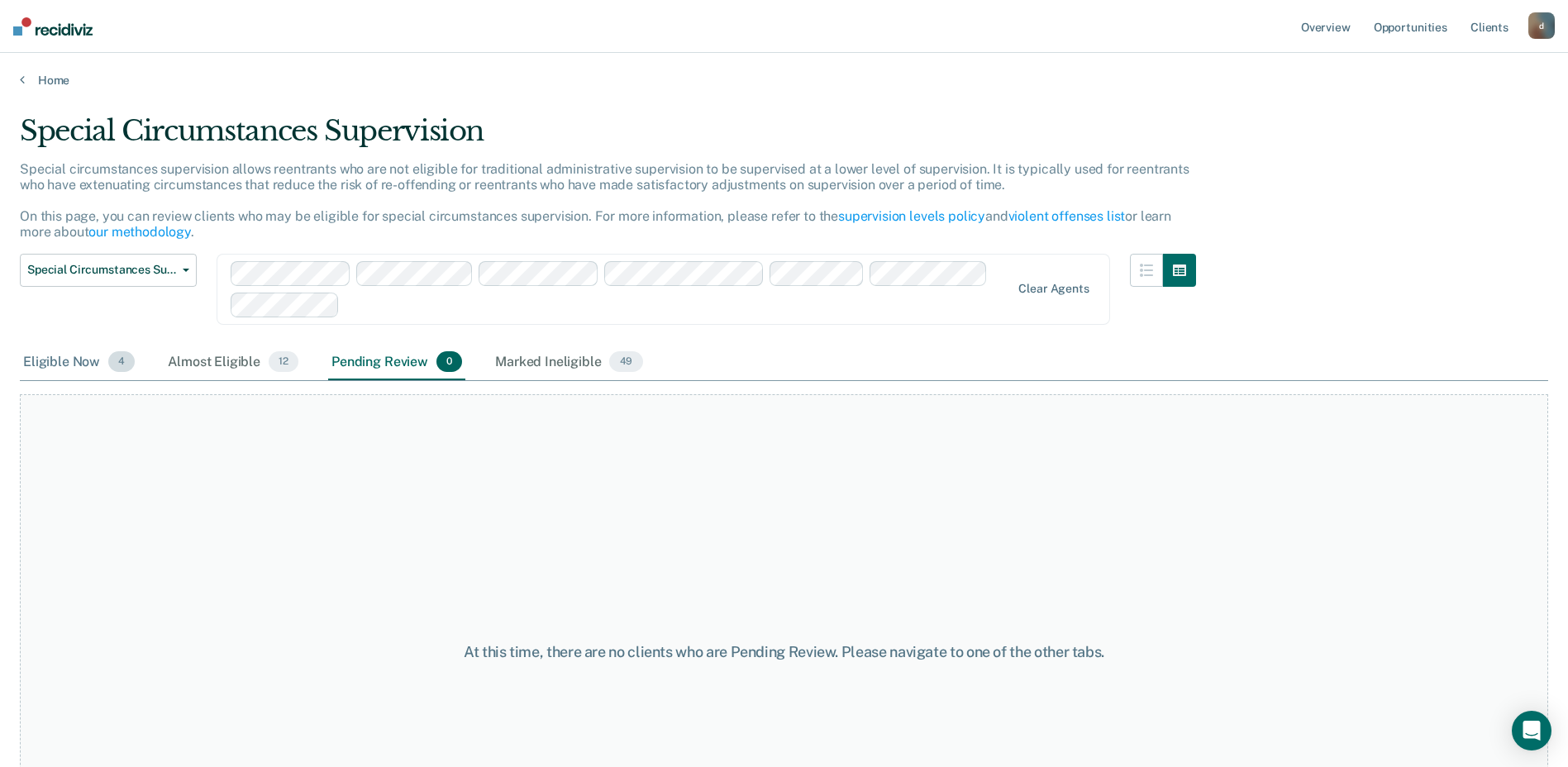
click at [68, 364] on div "Eligible Now 4" at bounding box center [78, 362] width 118 height 36
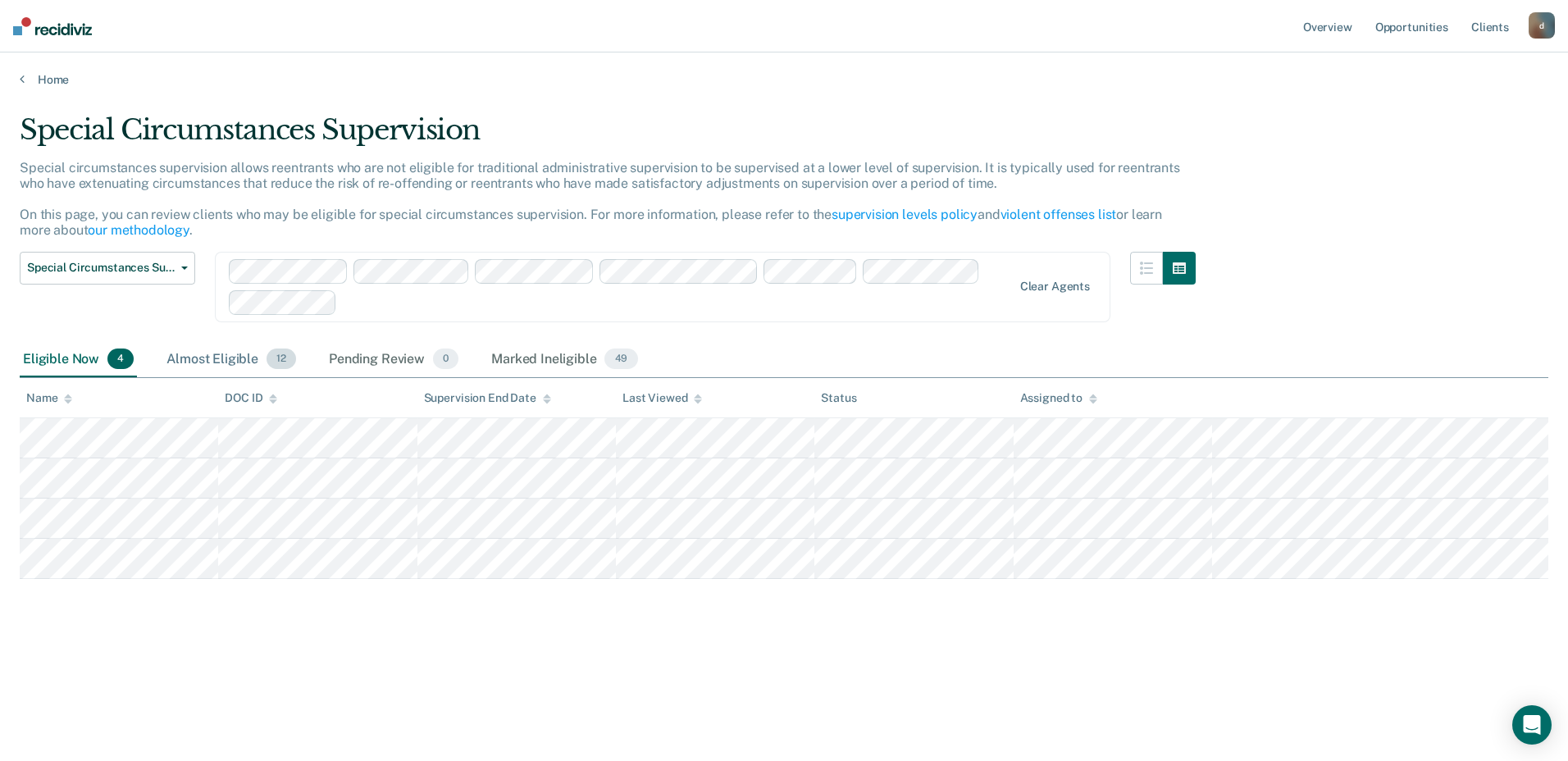
click at [258, 353] on div "Almost Eligible 12" at bounding box center [231, 359] width 136 height 36
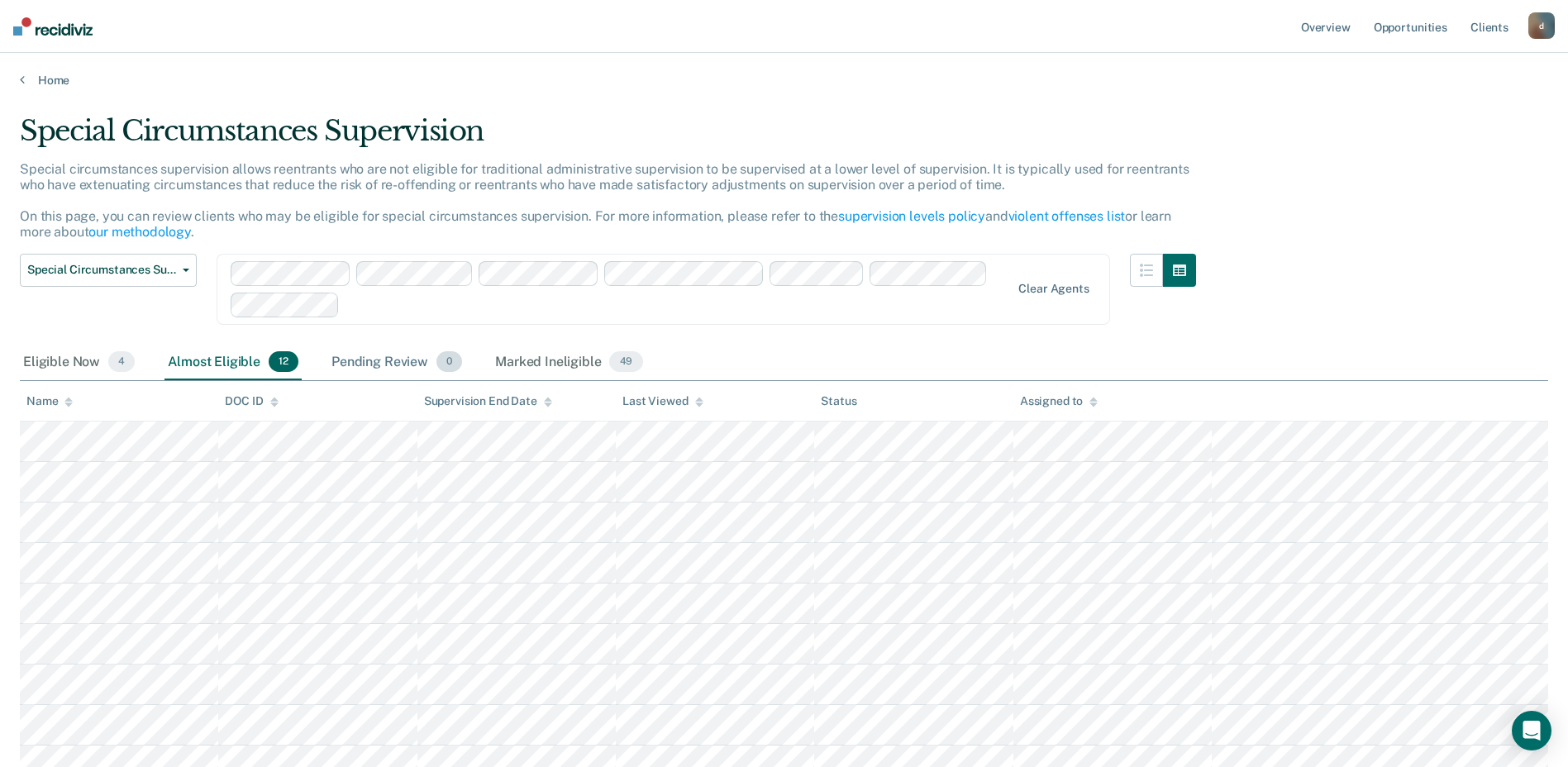
click at [411, 363] on div "Pending Review 0" at bounding box center [397, 362] width 137 height 36
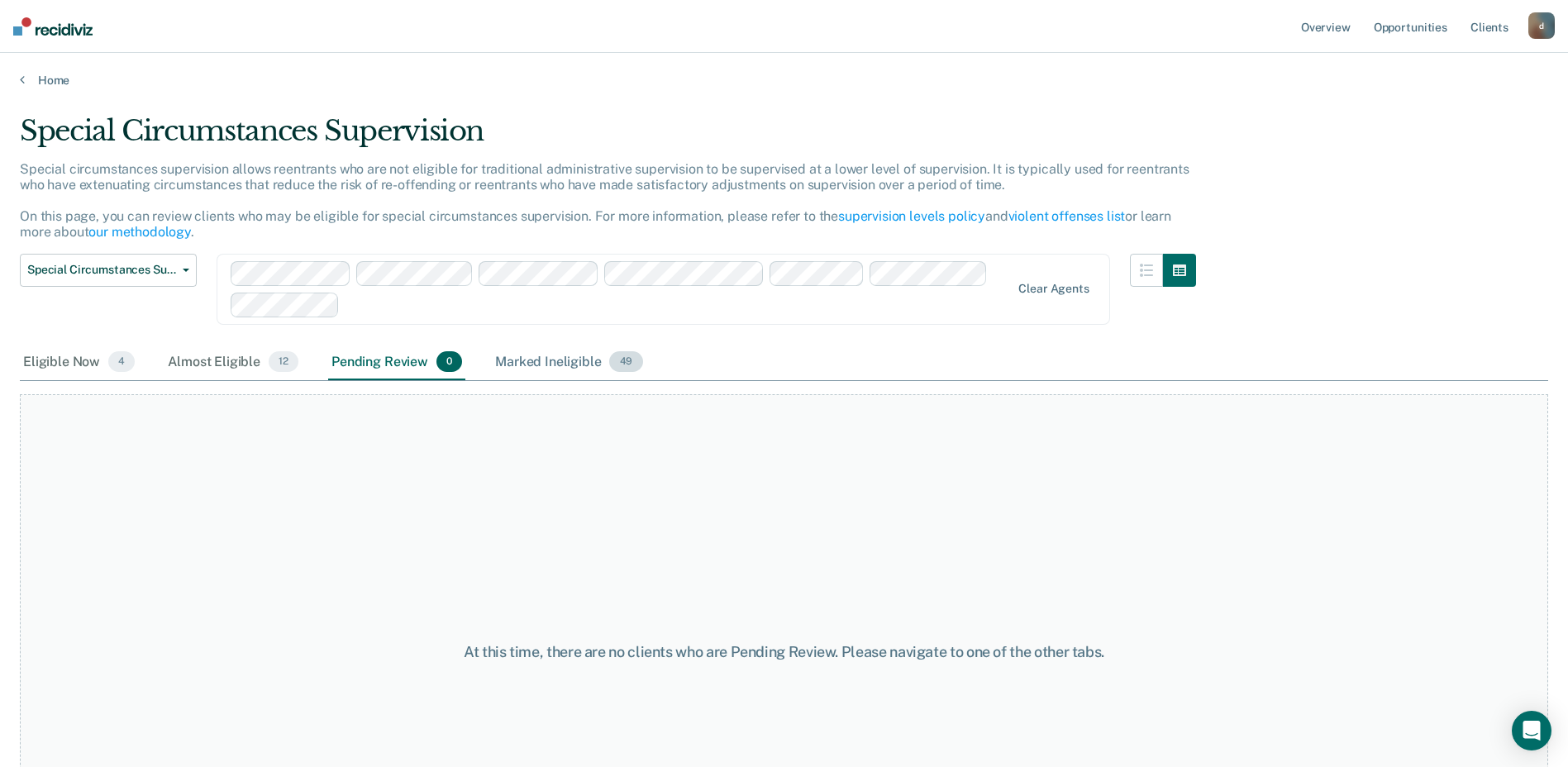
drag, startPoint x: 510, startPoint y: 364, endPoint x: 505, endPoint y: 371, distance: 8.6
click at [509, 364] on div "Marked Ineligible 49" at bounding box center [568, 362] width 154 height 36
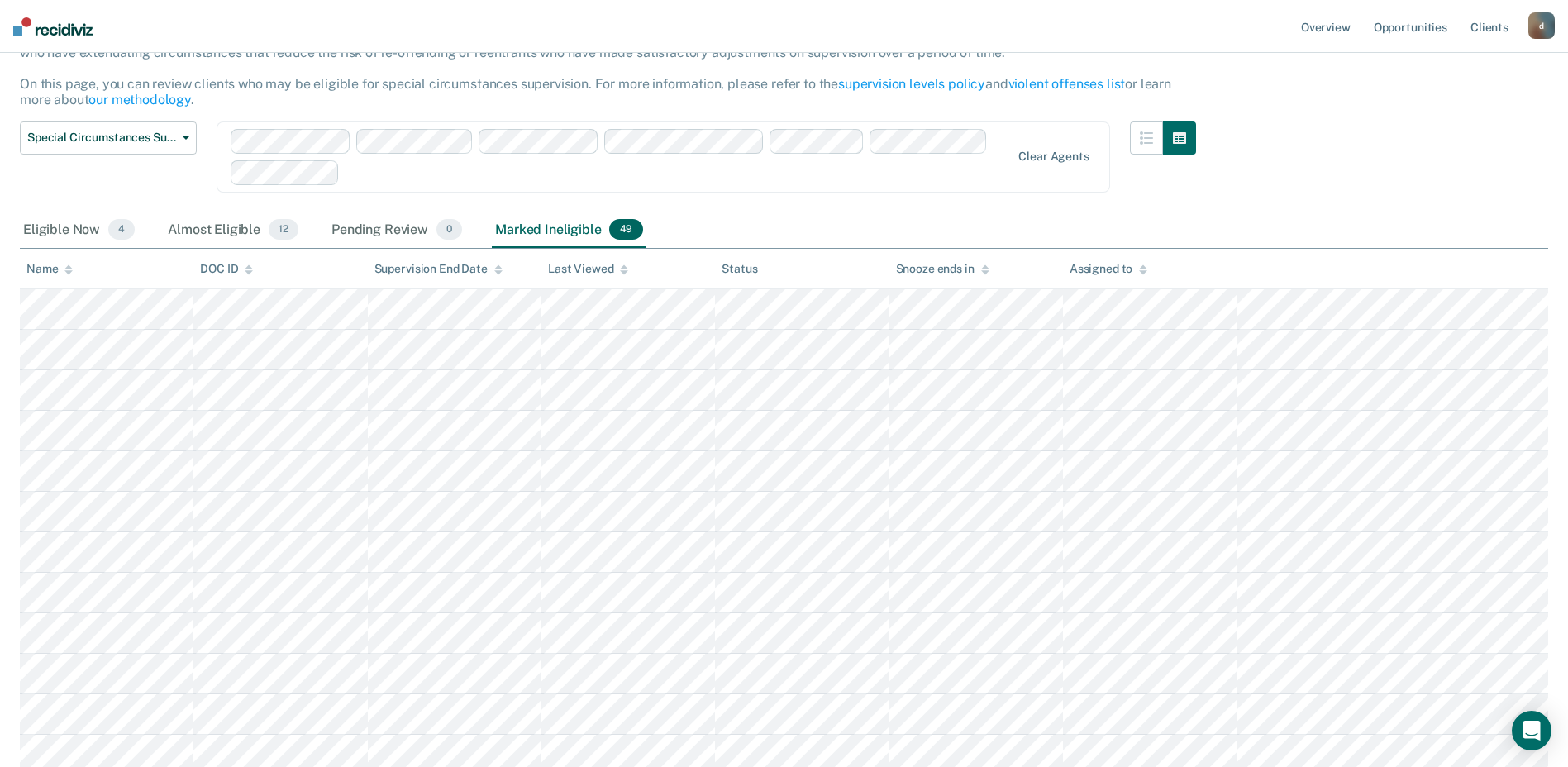
scroll to position [165, 0]
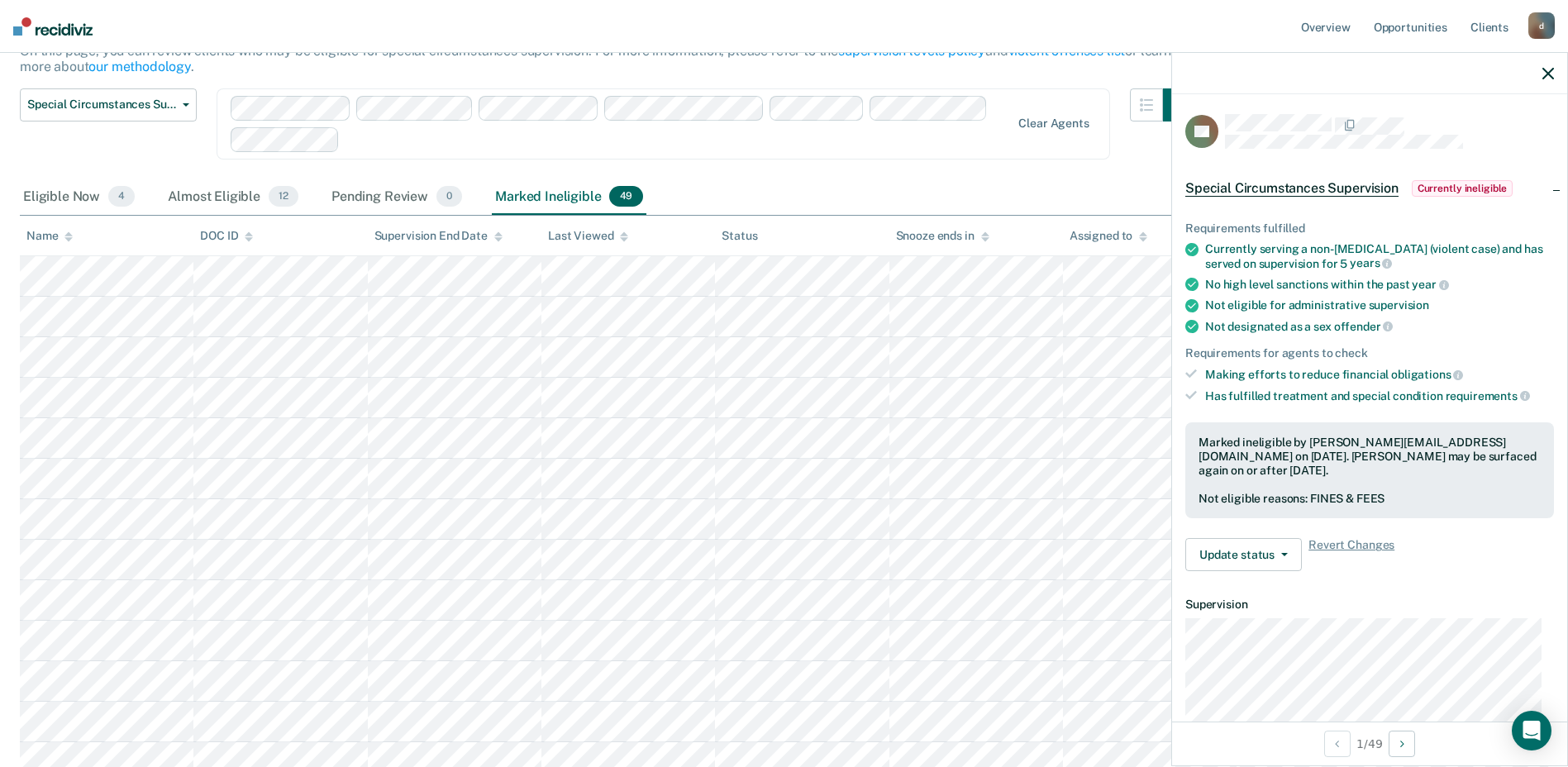
click at [899, 168] on div "Special Circumstances Supervision Administrative Supervision Special Circumstan…" at bounding box center [608, 133] width 1176 height 91
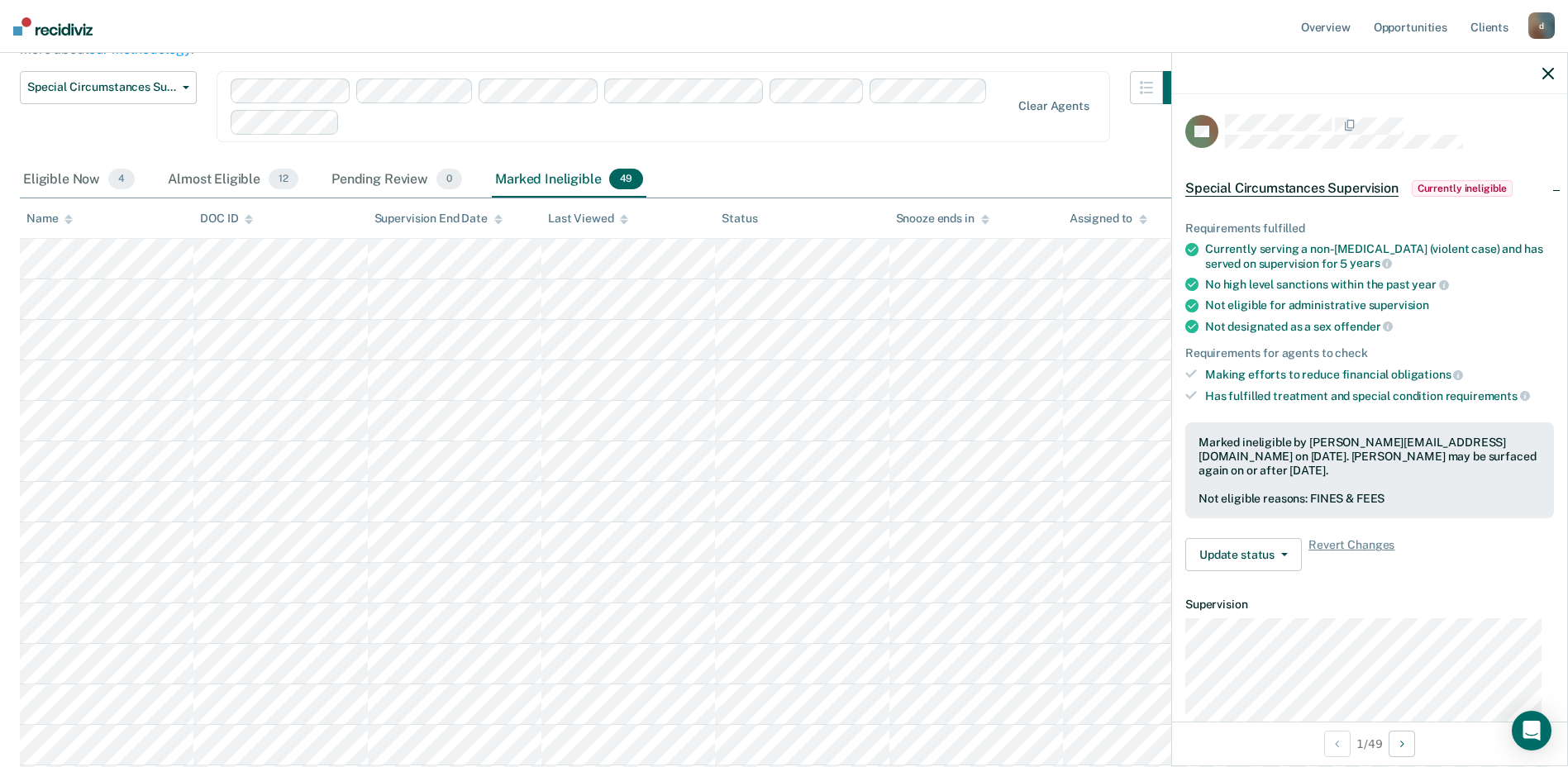
scroll to position [0, 0]
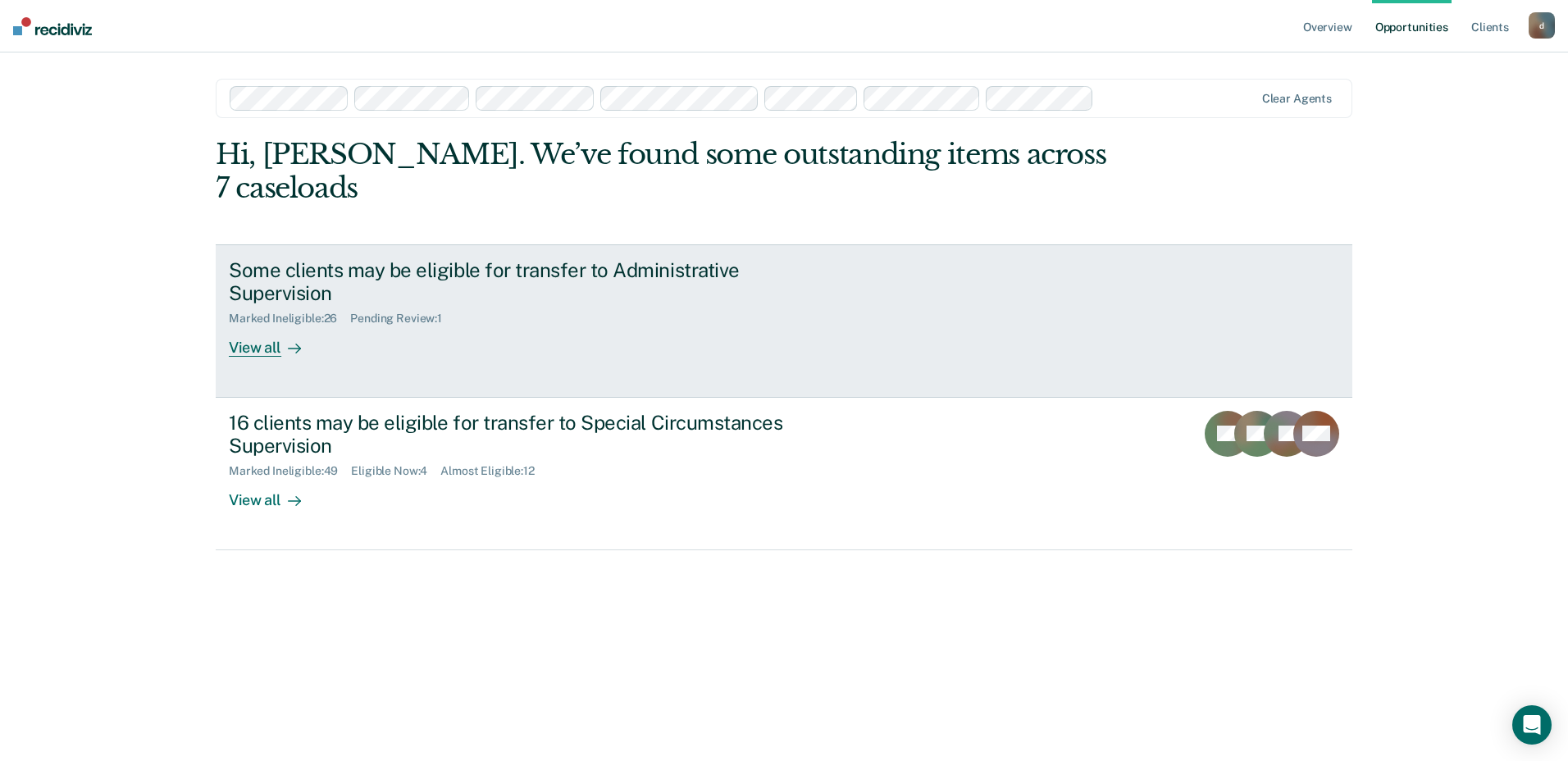
click at [267, 326] on div "View all" at bounding box center [274, 342] width 92 height 32
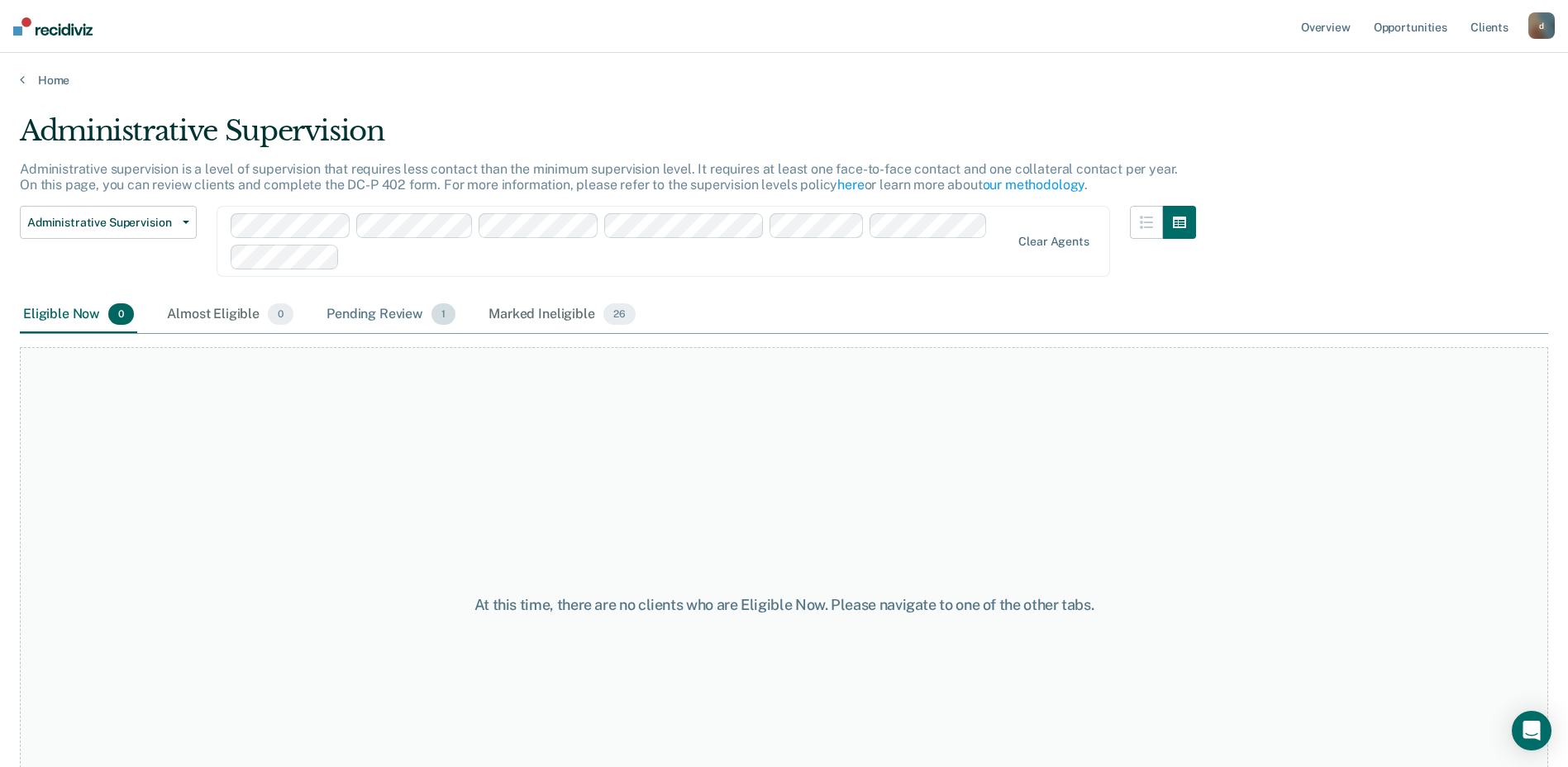
click at [414, 316] on div "Pending Review 1" at bounding box center [391, 315] width 136 height 36
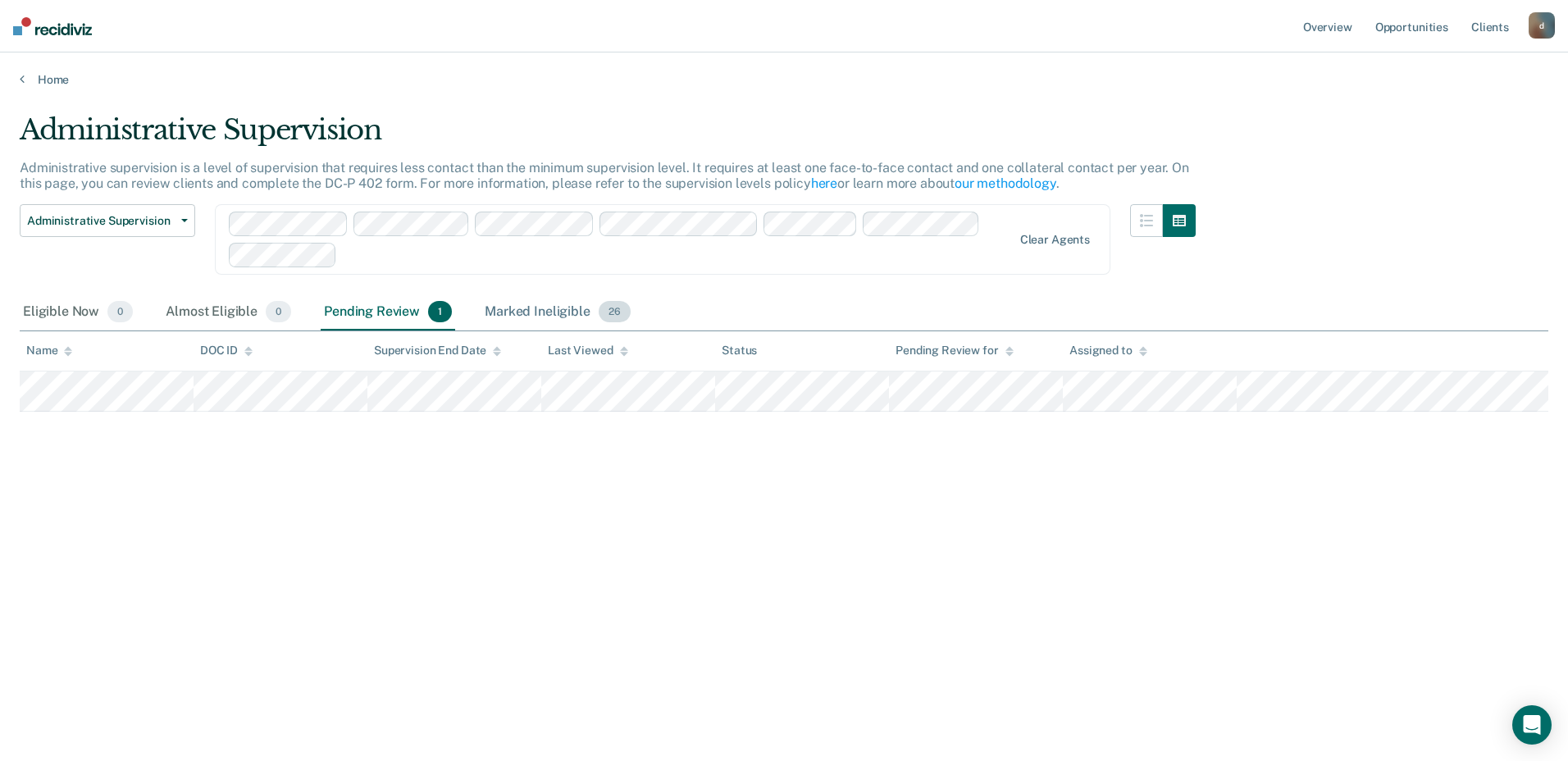
click at [502, 313] on div "Marked Ineligible 26" at bounding box center [557, 312] width 151 height 36
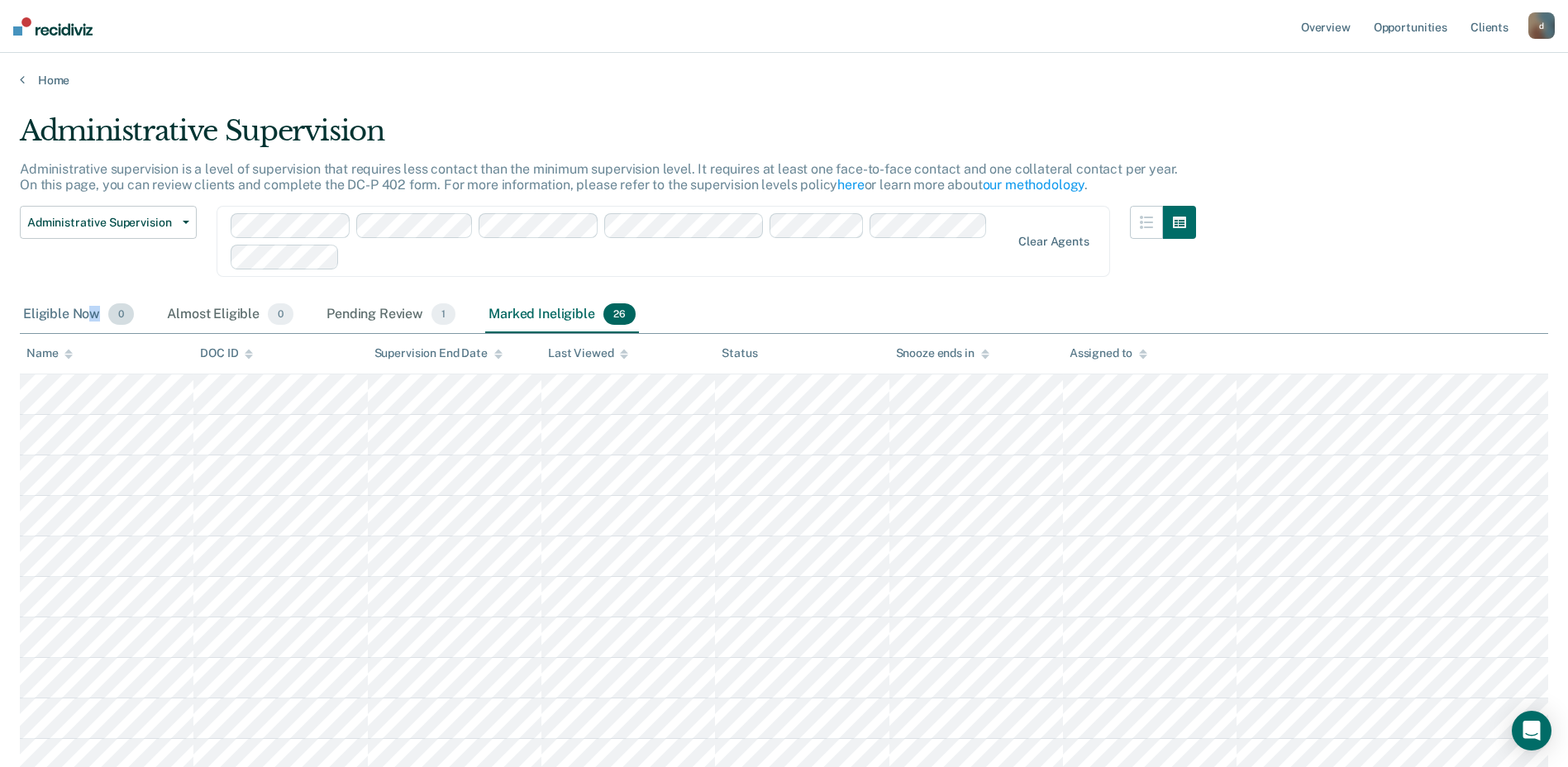
click at [101, 311] on div "Eligible Now 0" at bounding box center [78, 315] width 117 height 36
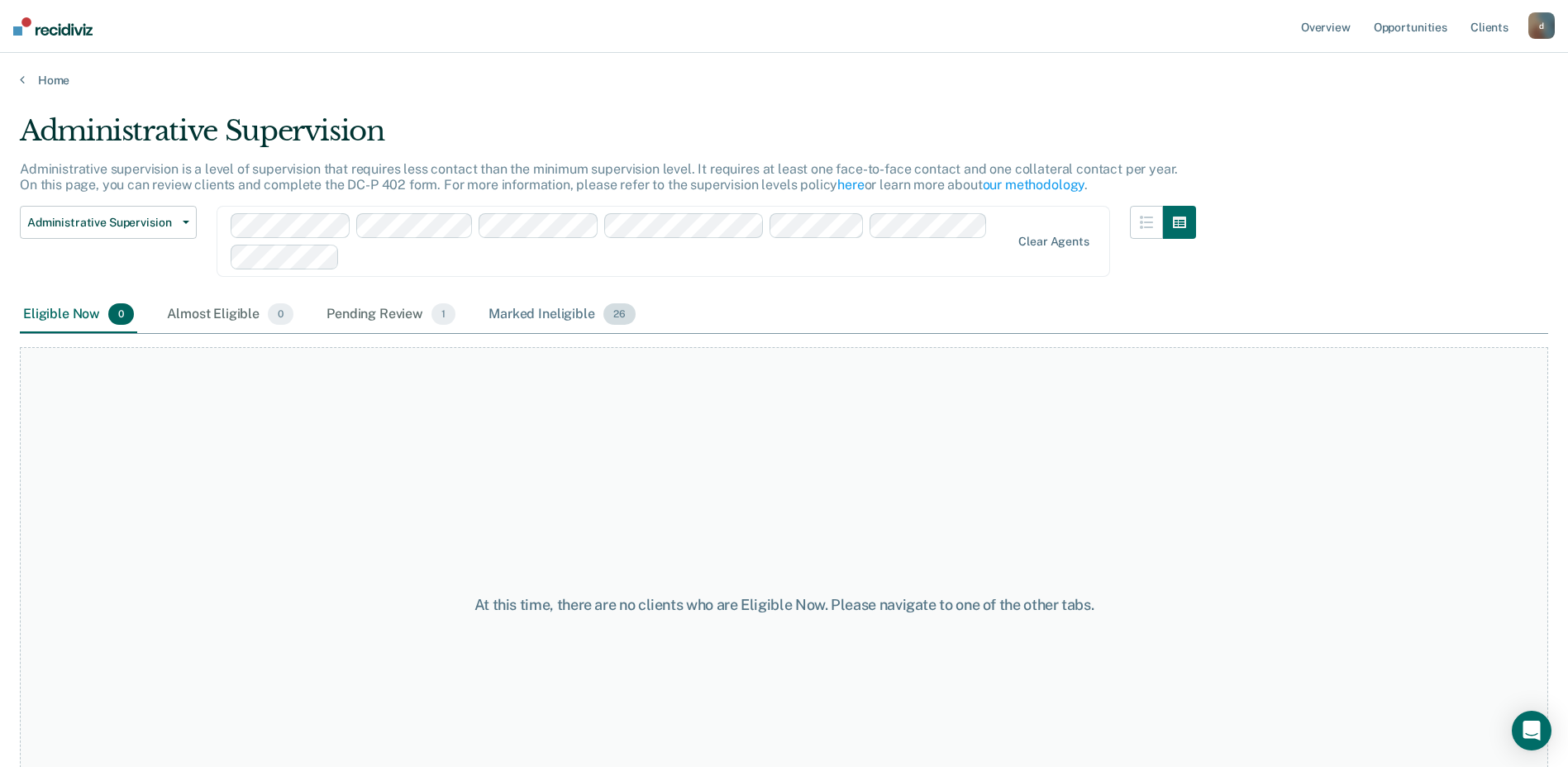
click at [515, 310] on div "Marked Ineligible 26" at bounding box center [562, 315] width 153 height 36
